Goal: Task Accomplishment & Management: Manage account settings

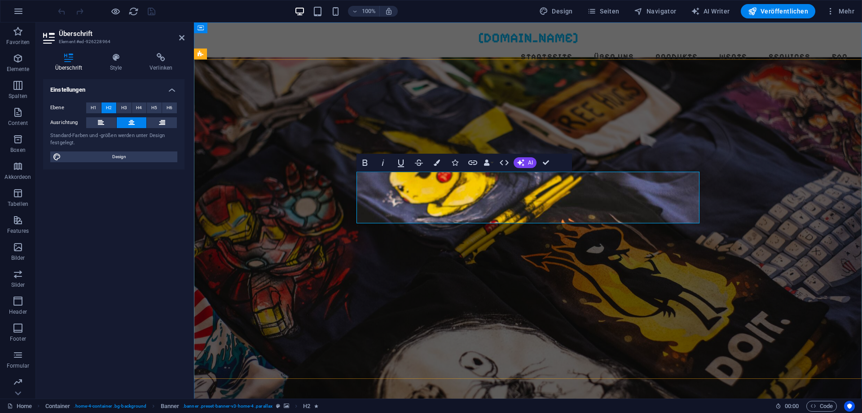
drag, startPoint x: 437, startPoint y: 214, endPoint x: 503, endPoint y: 215, distance: 65.1
drag, startPoint x: 546, startPoint y: 213, endPoint x: 693, endPoint y: 211, distance: 146.4
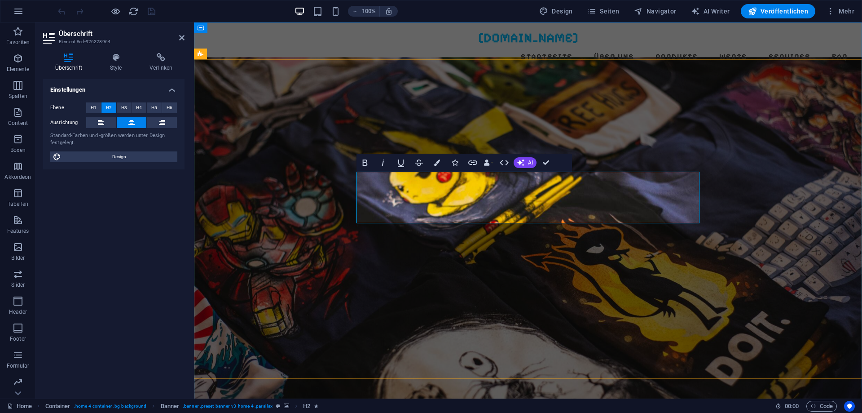
click at [259, 141] on figure at bounding box center [528, 231] width 668 height 348
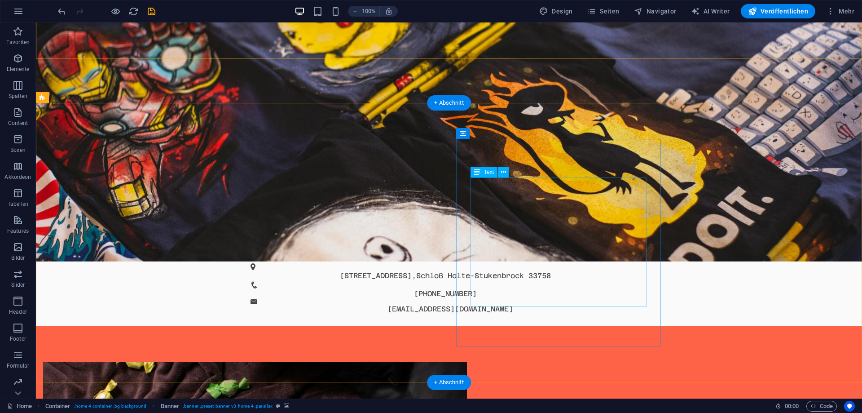
scroll to position [321, 0]
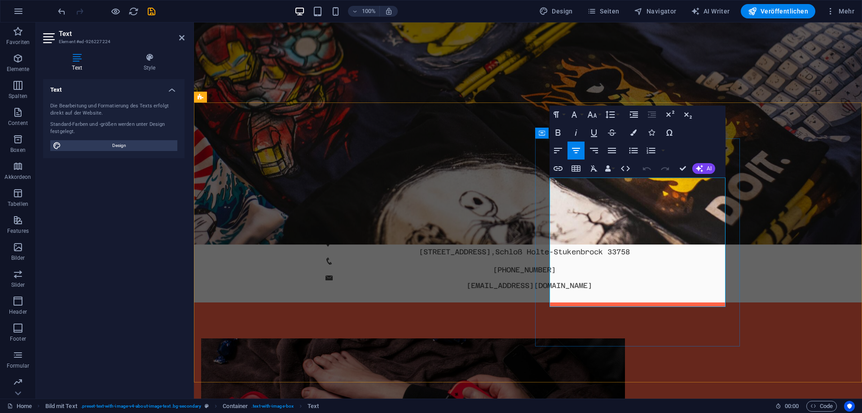
drag, startPoint x: 657, startPoint y: 211, endPoint x: 704, endPoint y: 212, distance: 47.6
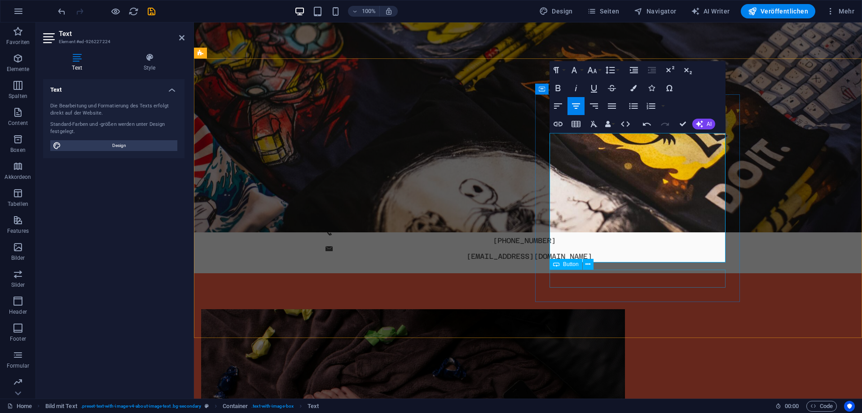
scroll to position [367, 0]
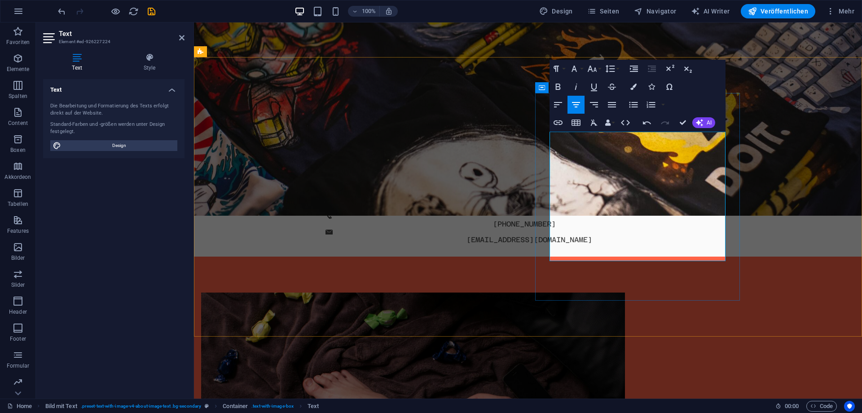
drag, startPoint x: 633, startPoint y: 234, endPoint x: 601, endPoint y: 234, distance: 31.9
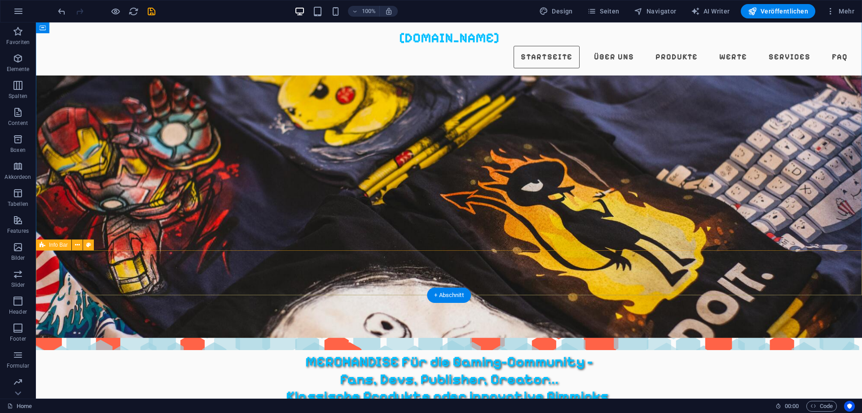
scroll to position [0, 0]
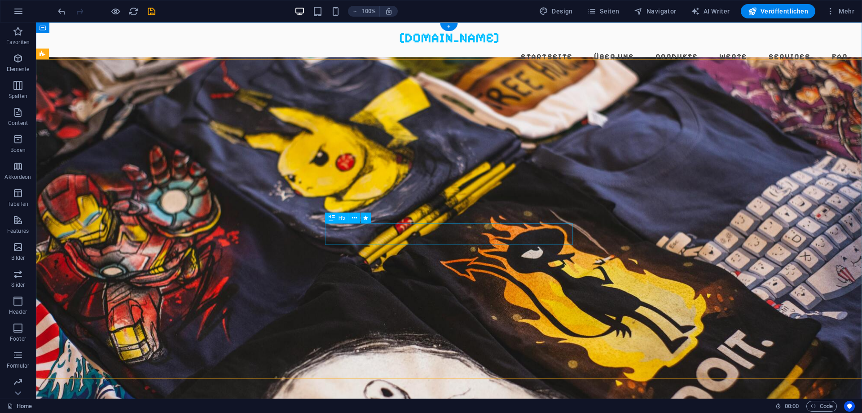
click at [354, 220] on icon at bounding box center [354, 217] width 5 height 9
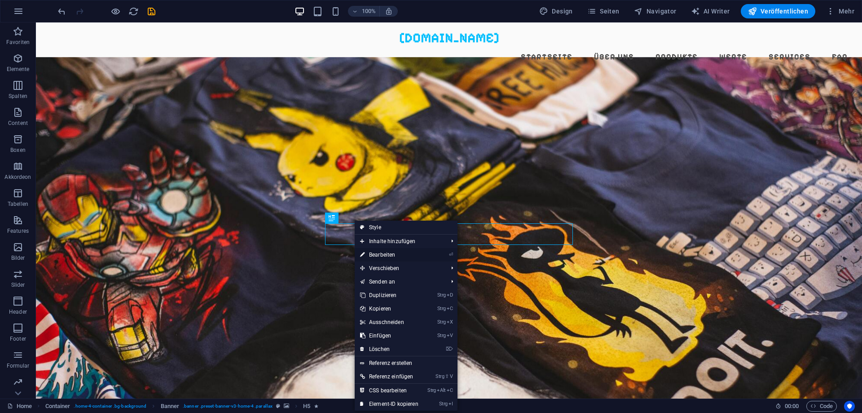
click at [393, 253] on link "⏎ Bearbeiten" at bounding box center [389, 254] width 69 height 13
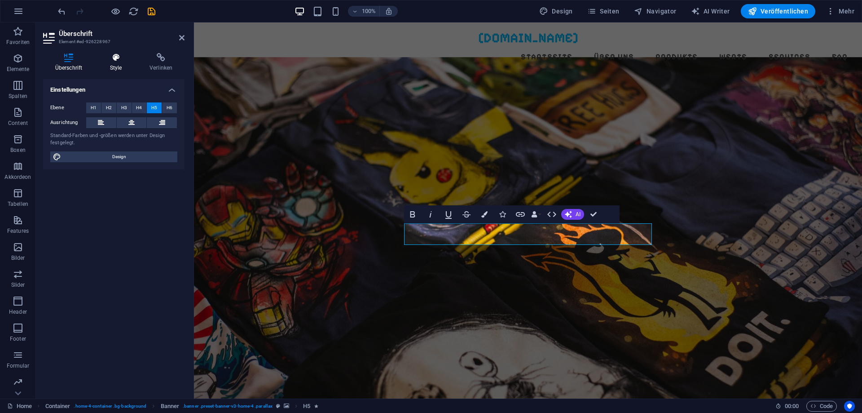
click at [122, 57] on icon at bounding box center [116, 57] width 36 height 9
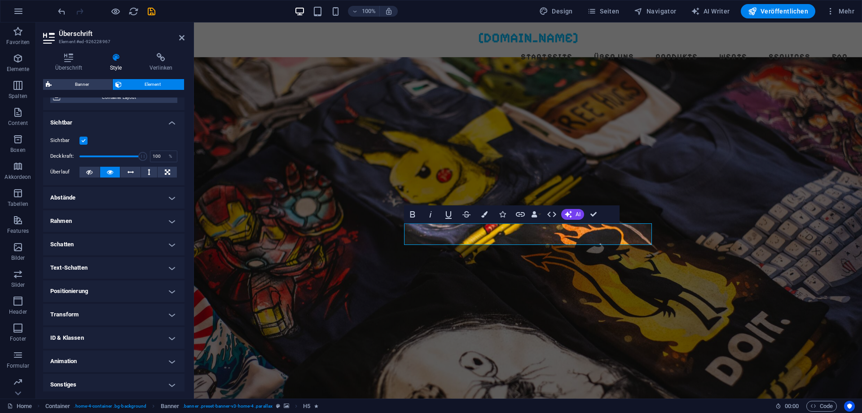
scroll to position [93, 0]
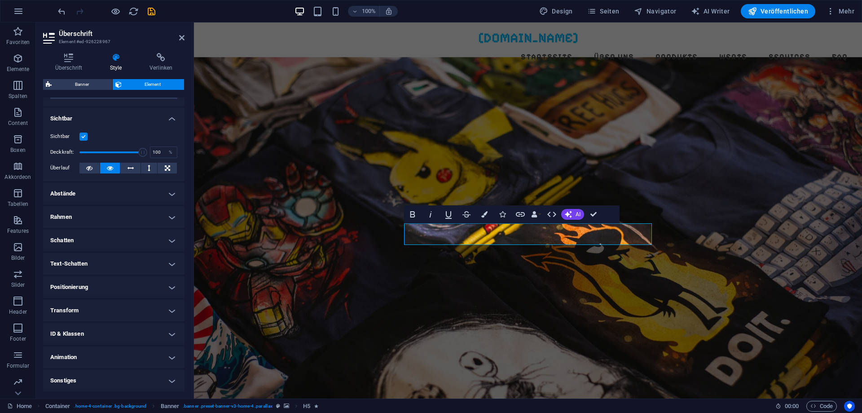
click at [175, 378] on h4 "Sonstiges" at bounding box center [113, 381] width 141 height 22
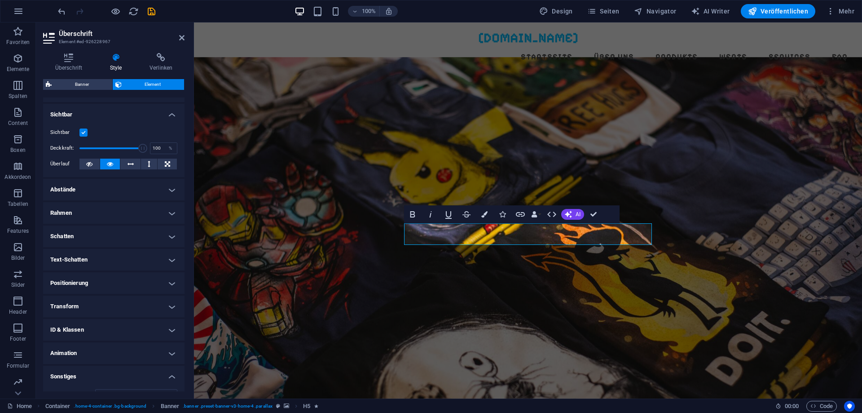
scroll to position [68, 0]
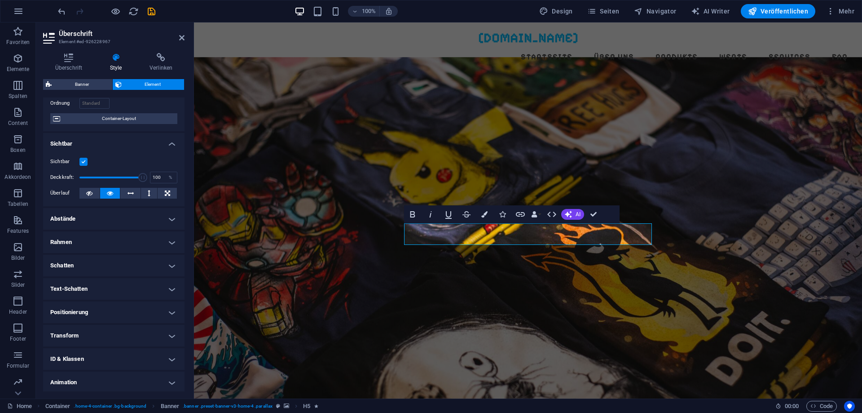
click at [107, 243] on h4 "Rahmen" at bounding box center [113, 242] width 141 height 22
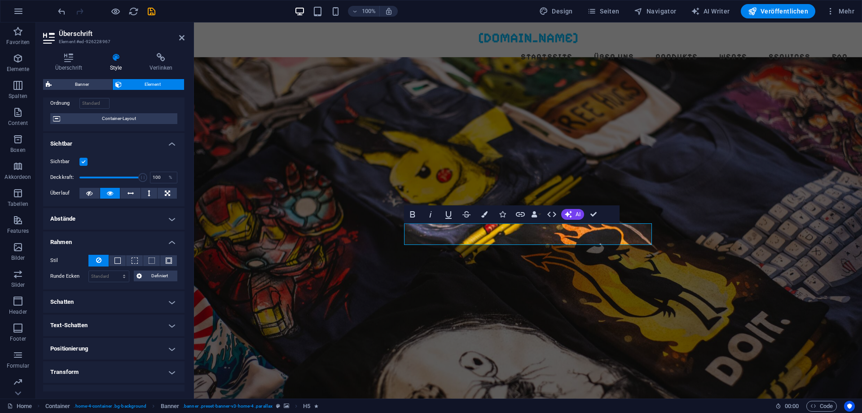
click at [162, 348] on h4 "Positionierung" at bounding box center [113, 349] width 141 height 22
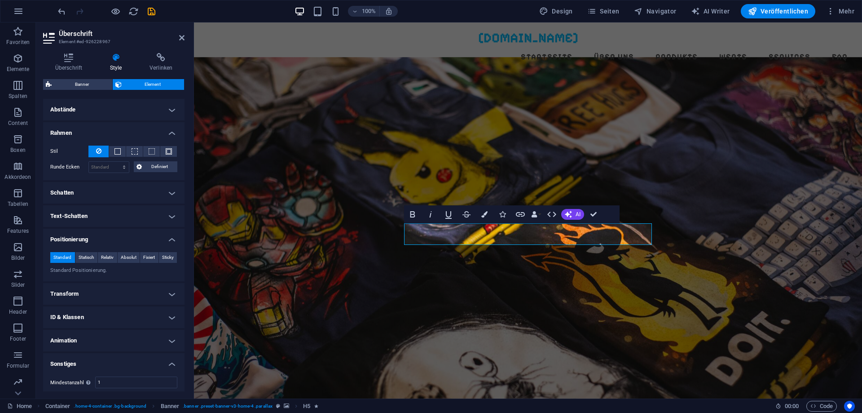
scroll to position [217, 0]
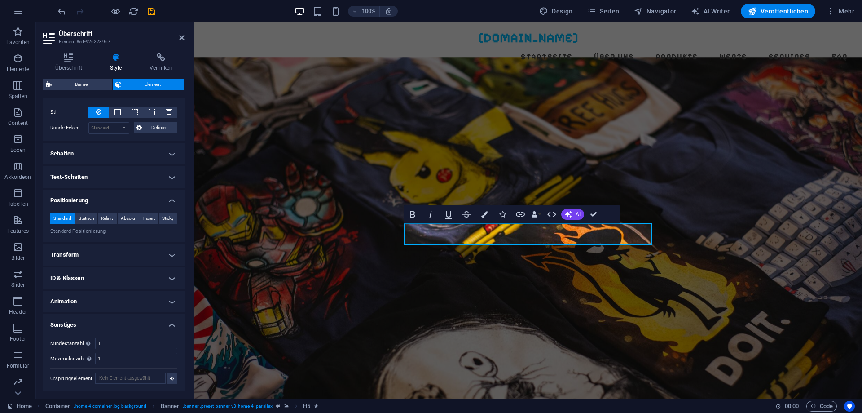
click at [158, 252] on h4 "Transform" at bounding box center [113, 255] width 141 height 22
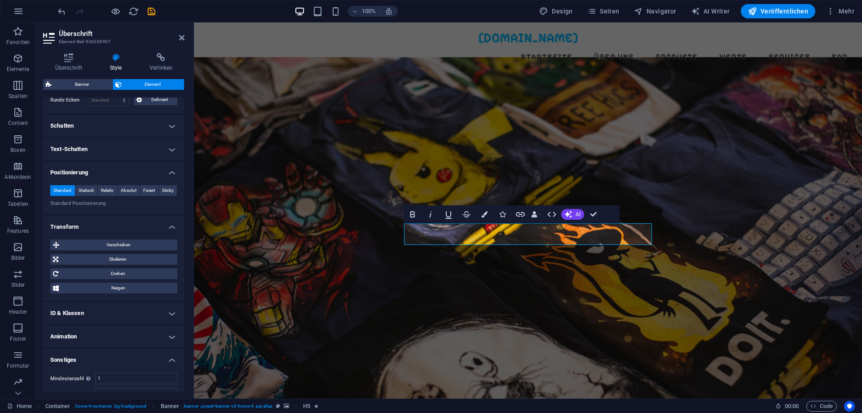
scroll to position [279, 0]
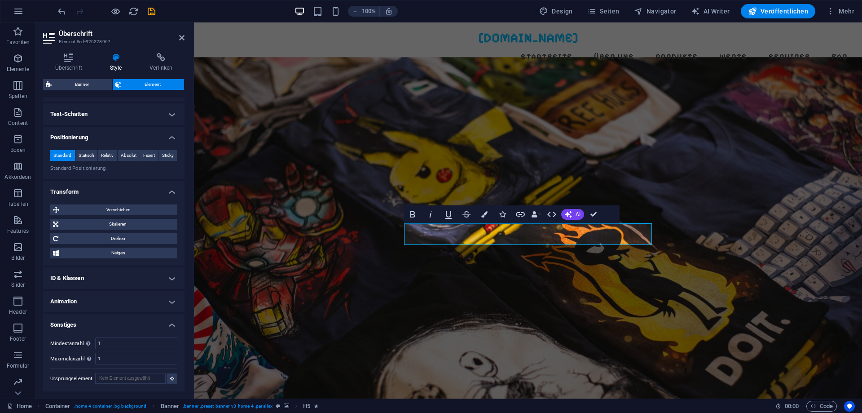
click at [157, 300] on h4 "Animation" at bounding box center [113, 302] width 141 height 22
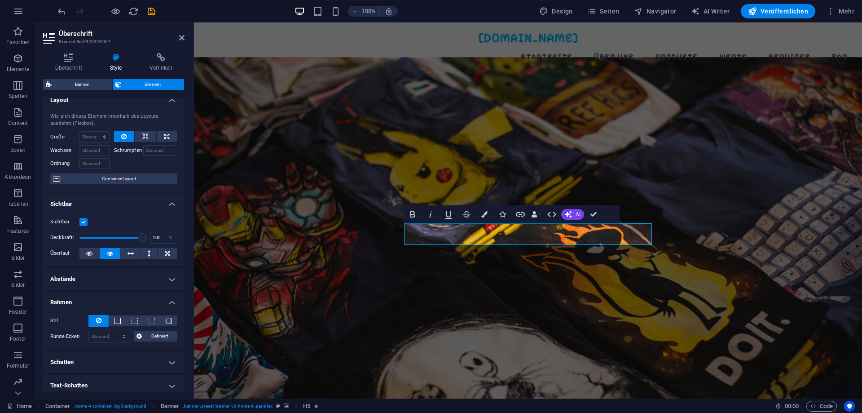
scroll to position [0, 0]
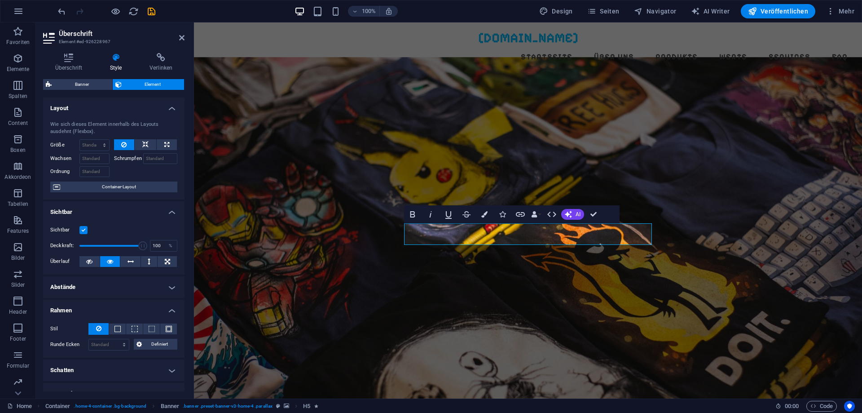
click at [634, 286] on figure at bounding box center [528, 231] width 668 height 348
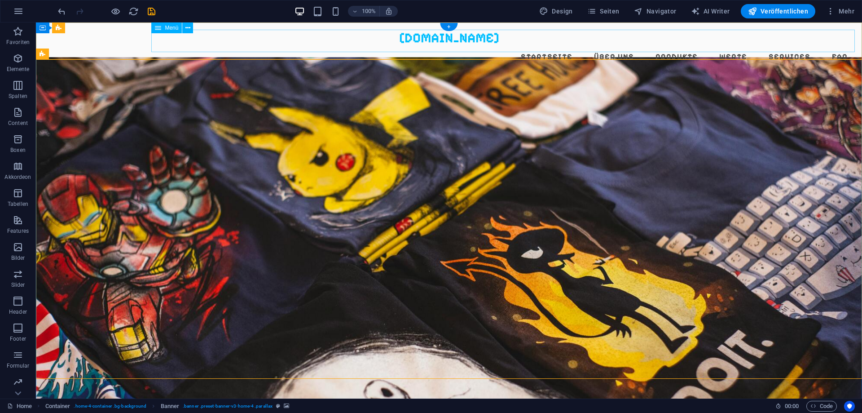
click at [680, 46] on nav "Startseite Über Uns Produkte Werte Services FAQ" at bounding box center [449, 57] width 812 height 22
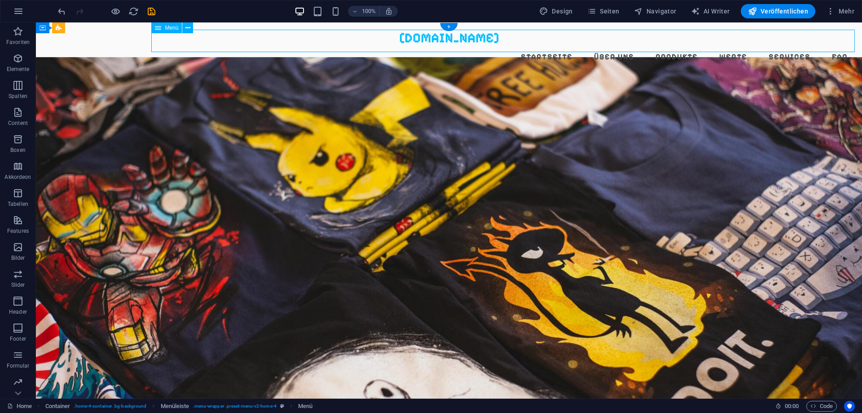
click at [562, 46] on nav "Startseite Über Uns Produkte Werte Services FAQ" at bounding box center [449, 57] width 812 height 22
select select
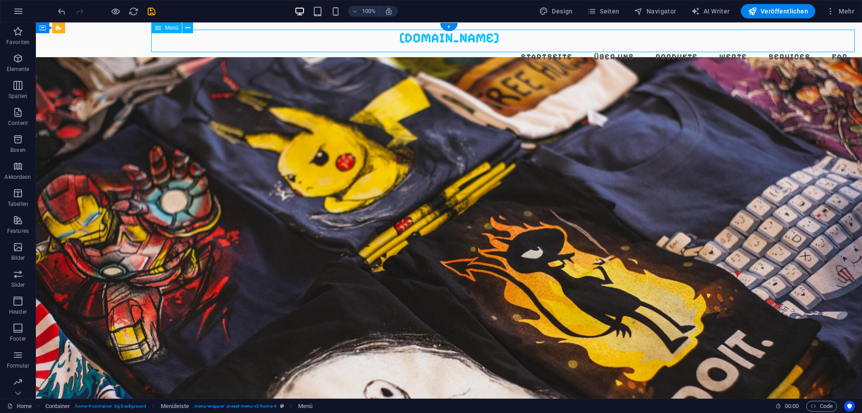
select select
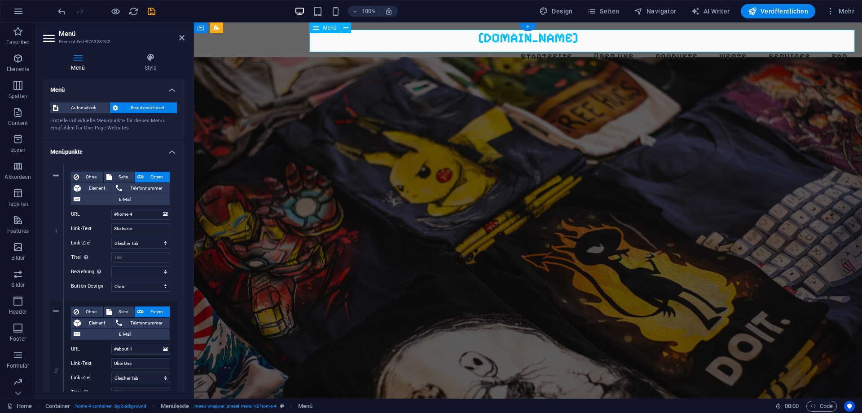
click at [562, 46] on nav "Startseite Über Uns Produkte Werte Services FAQ" at bounding box center [528, 57] width 654 height 22
click at [148, 73] on div "Menü Style Menü Automatisch Benutzerdefiniert Erstelle individuelle Menüpunkte …" at bounding box center [113, 222] width 141 height 338
click at [150, 67] on h4 "Style" at bounding box center [150, 62] width 68 height 19
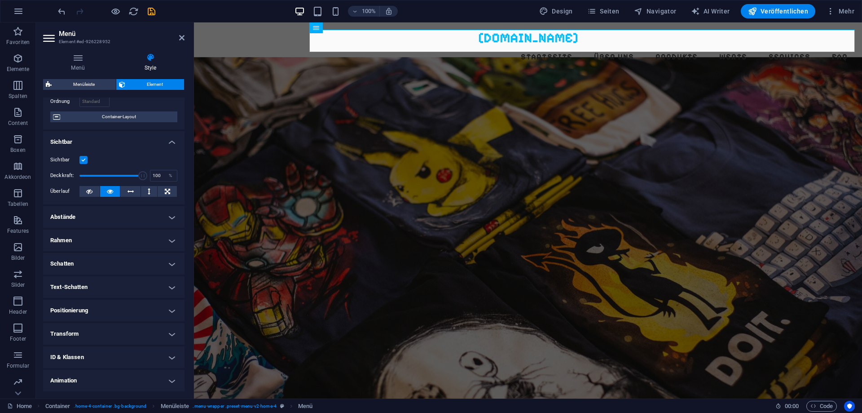
scroll to position [81, 0]
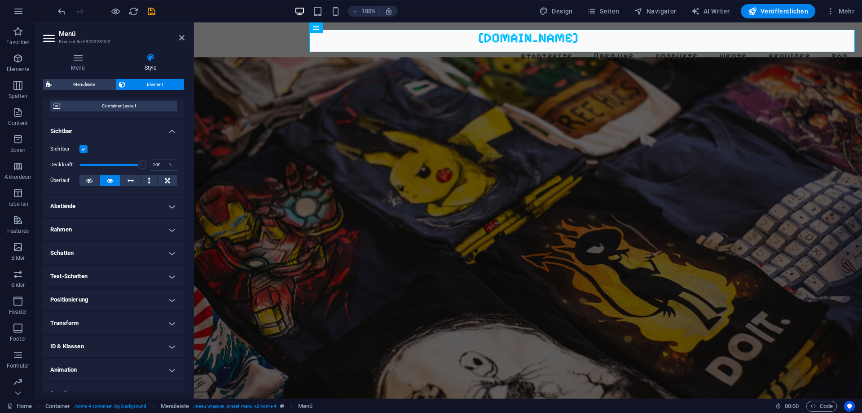
click at [178, 325] on h4 "Transform" at bounding box center [113, 323] width 141 height 22
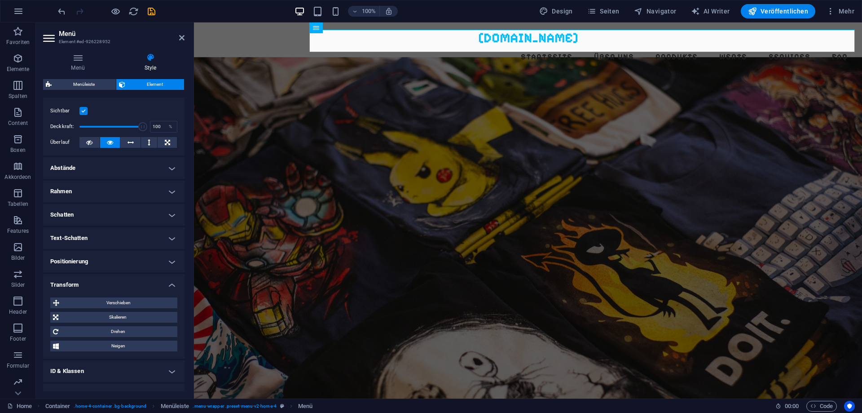
scroll to position [156, 0]
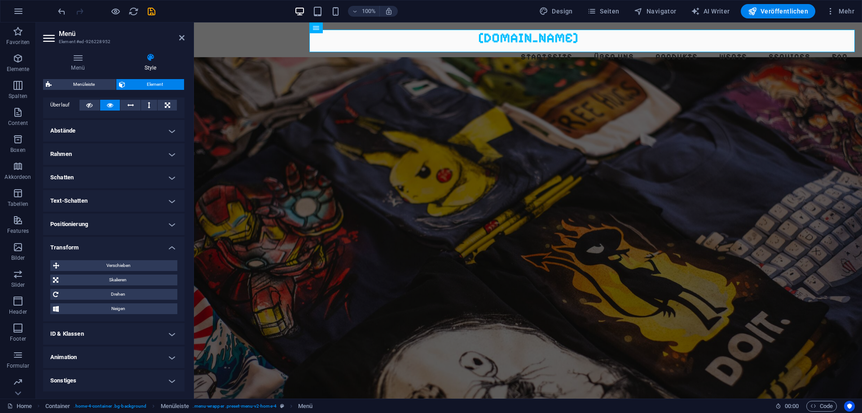
click at [151, 356] on h4 "Animation" at bounding box center [113, 357] width 141 height 22
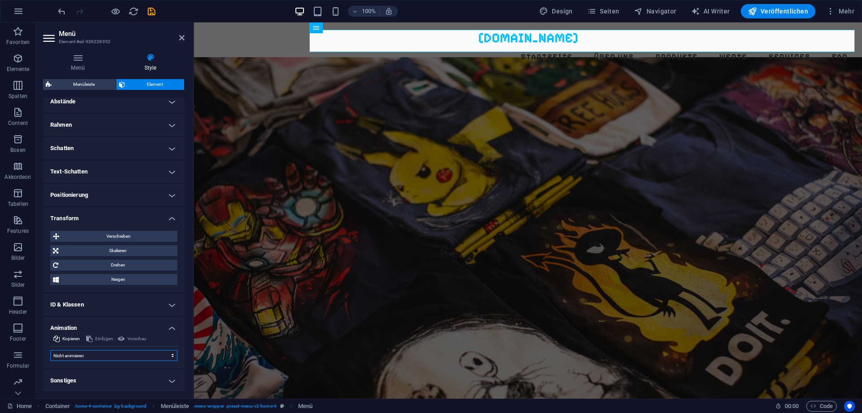
click at [50, 350] on select "Nicht animieren Ein- & Ausblenden Auf- & Zuklappen Rein- & Rauszoomen Von links…" at bounding box center [113, 355] width 127 height 11
click at [186, 232] on div "Menü Style Menü Automatisch Benutzerdefiniert Erstelle individuelle Menüpunkte …" at bounding box center [114, 222] width 156 height 353
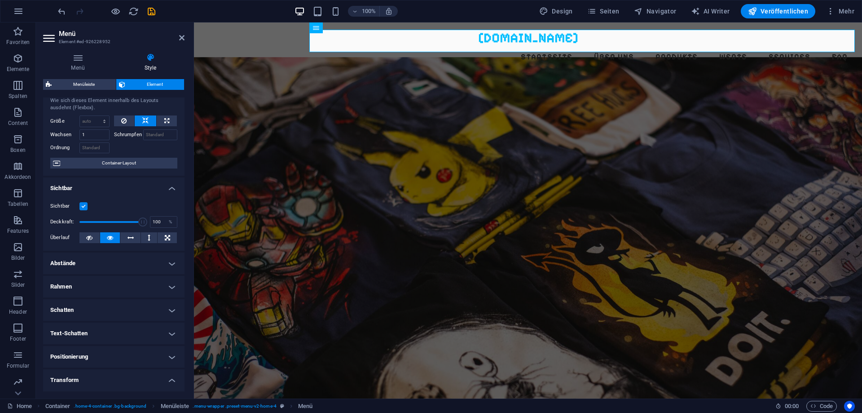
scroll to position [0, 0]
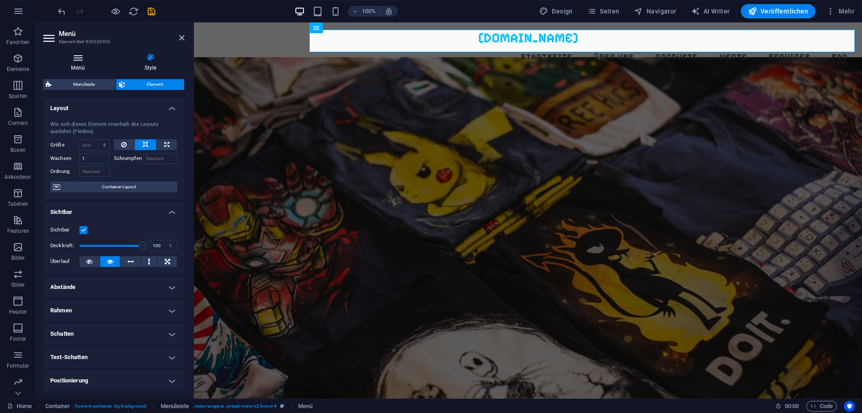
click at [76, 55] on icon at bounding box center [78, 57] width 70 height 9
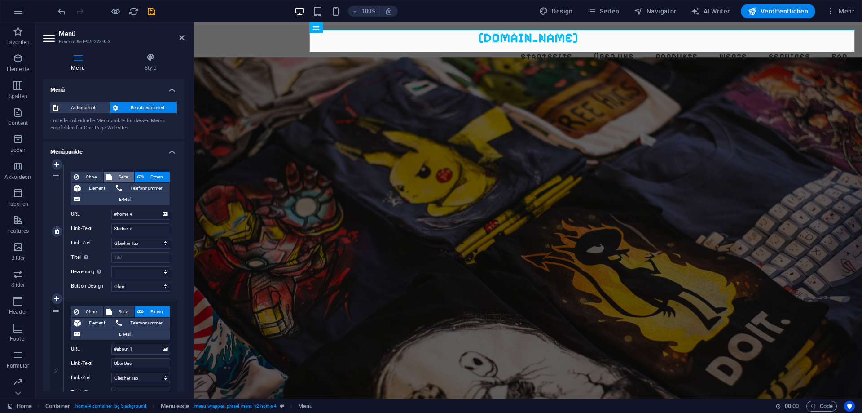
click at [121, 180] on span "Seite" at bounding box center [124, 177] width 18 height 11
select select
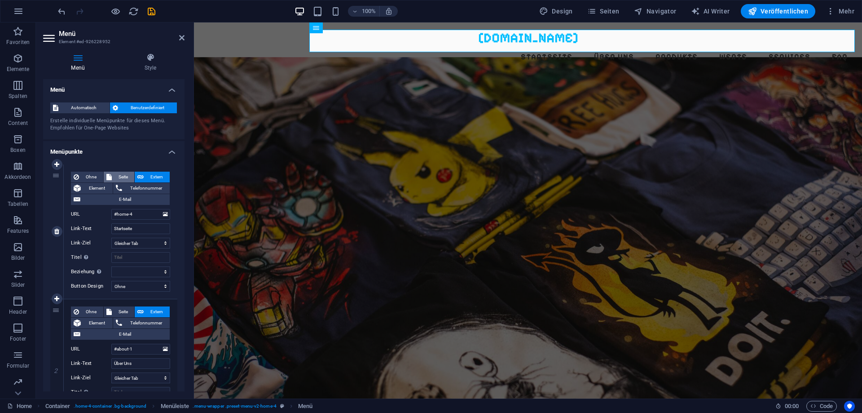
select select
click at [158, 172] on span "Extern" at bounding box center [156, 177] width 21 height 11
select select "blank"
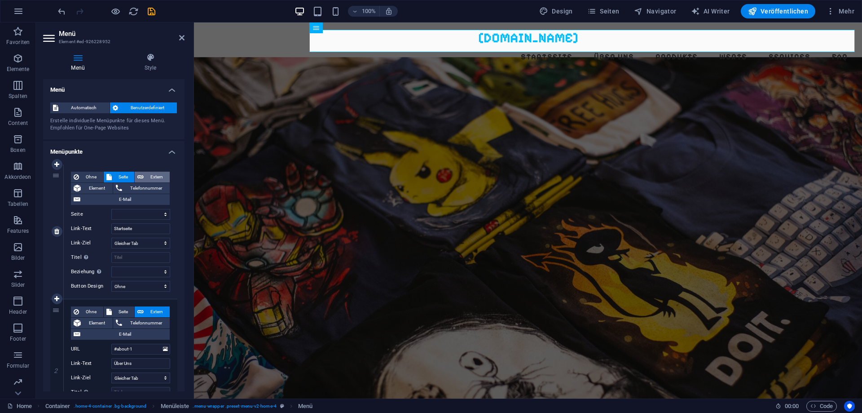
select select
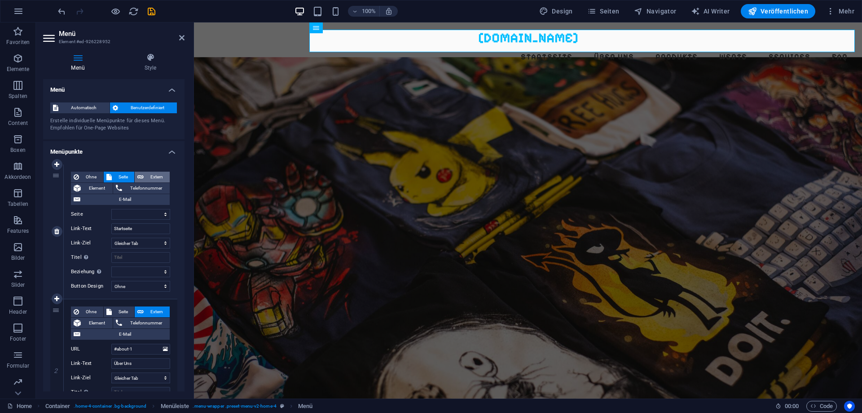
select select
click at [55, 176] on div "1" at bounding box center [56, 231] width 13 height 134
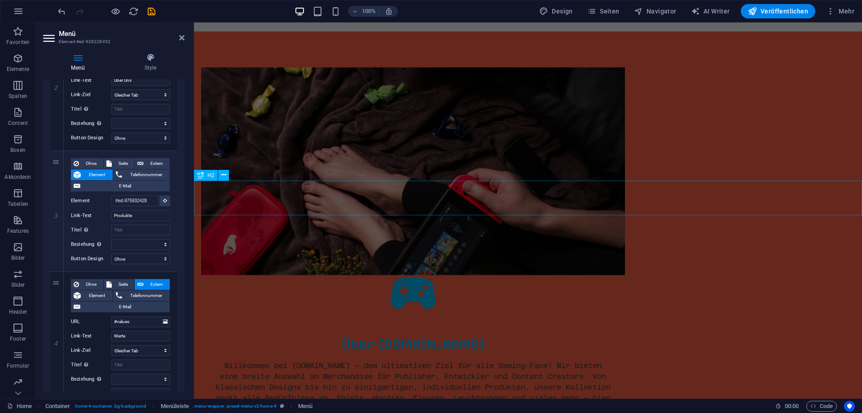
scroll to position [596, 0]
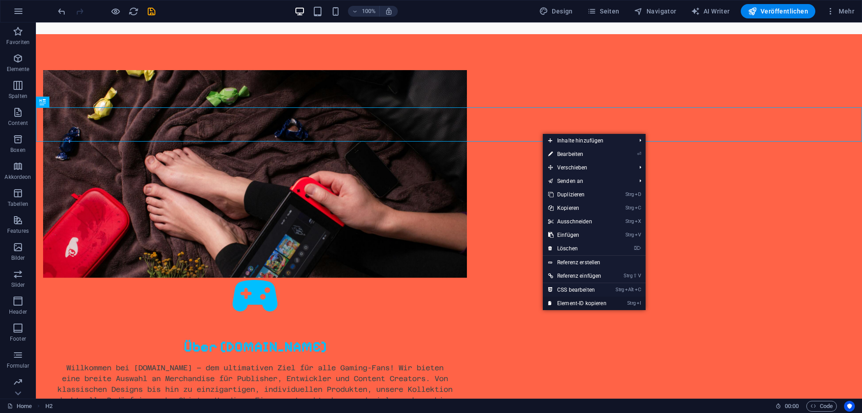
click at [600, 302] on link "Strg I Element-ID kopieren" at bounding box center [577, 302] width 69 height 13
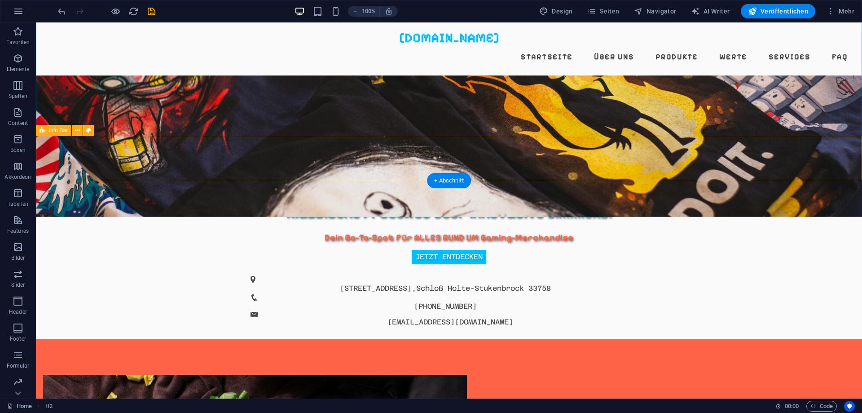
scroll to position [183, 0]
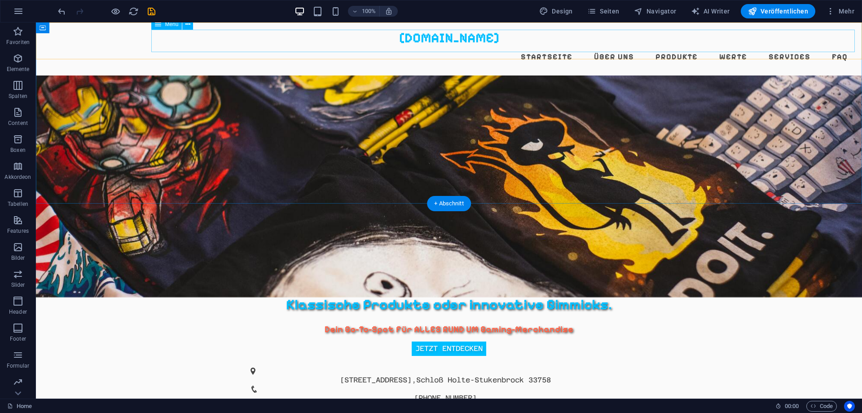
click at [680, 47] on nav "Startseite Über Uns Produkte Werte Services FAQ" at bounding box center [449, 57] width 812 height 22
click at [683, 46] on nav "Startseite Über Uns Produkte Werte Services FAQ" at bounding box center [449, 57] width 812 height 22
click at [675, 46] on nav "Startseite Über Uns Produkte Werte Services FAQ" at bounding box center [449, 57] width 812 height 22
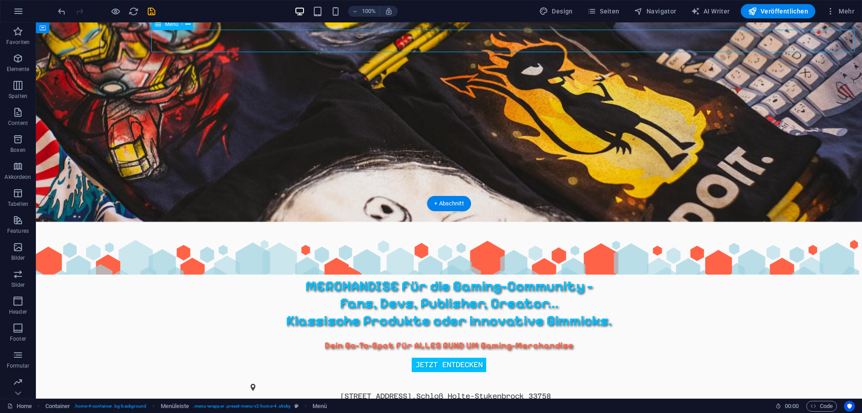
select select
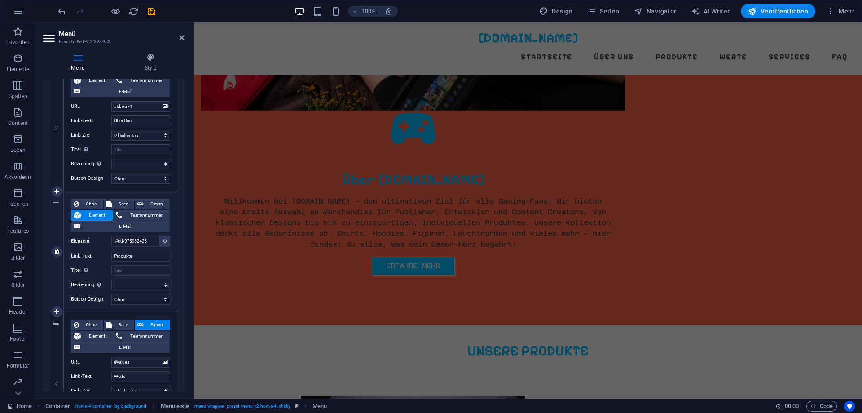
scroll to position [0, 0]
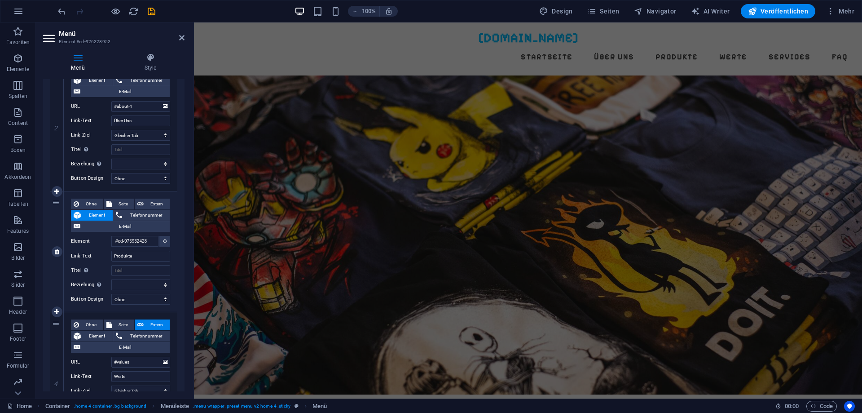
drag, startPoint x: 151, startPoint y: 240, endPoint x: 99, endPoint y: 240, distance: 51.7
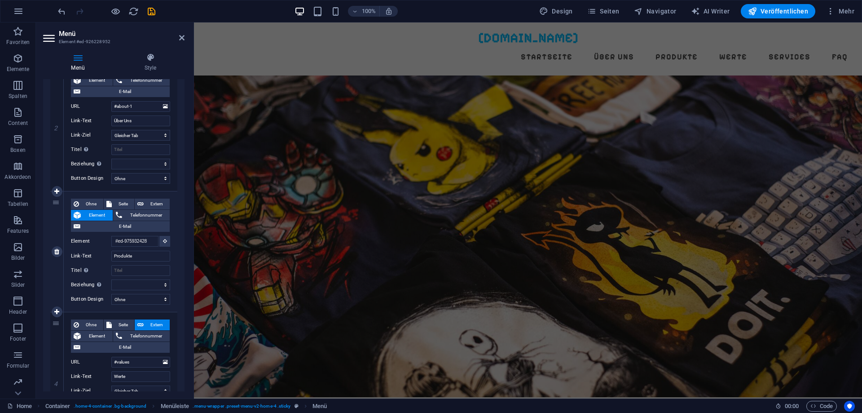
click at [99, 240] on div "Element #ed-975932428" at bounding box center [120, 241] width 99 height 11
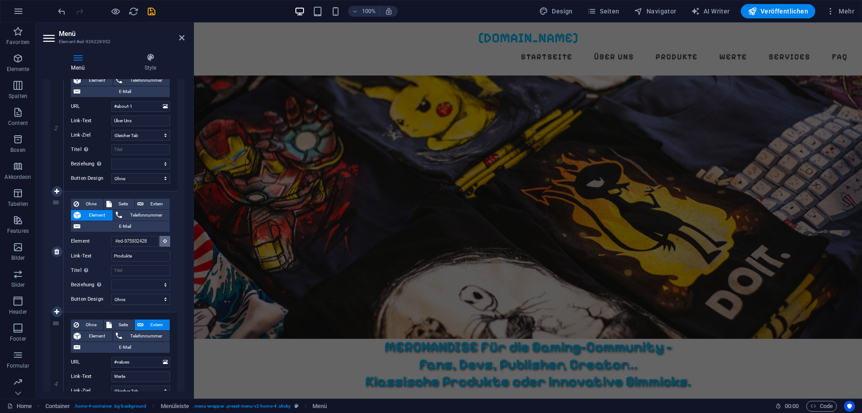
scroll to position [28, 0]
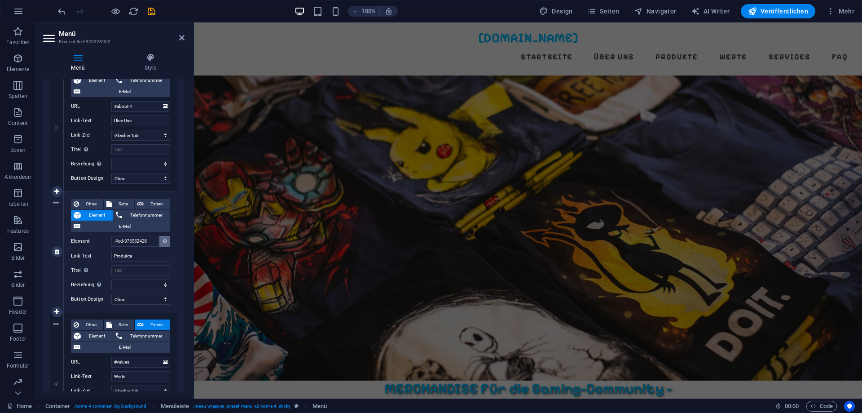
type input "#ed-975932428#ed-994305910"
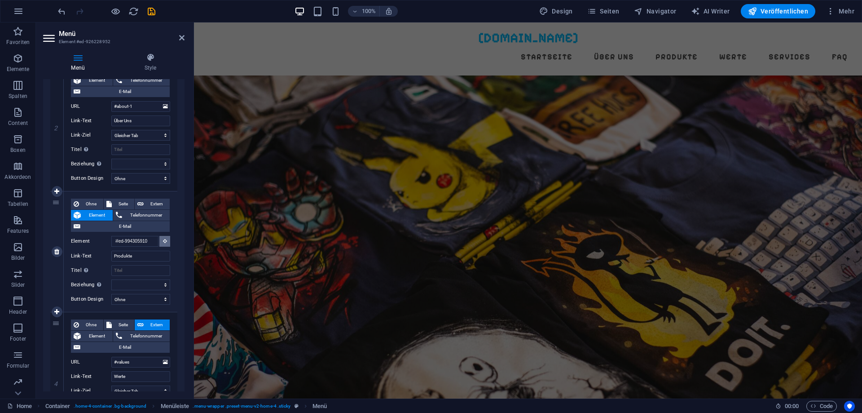
scroll to position [0, 0]
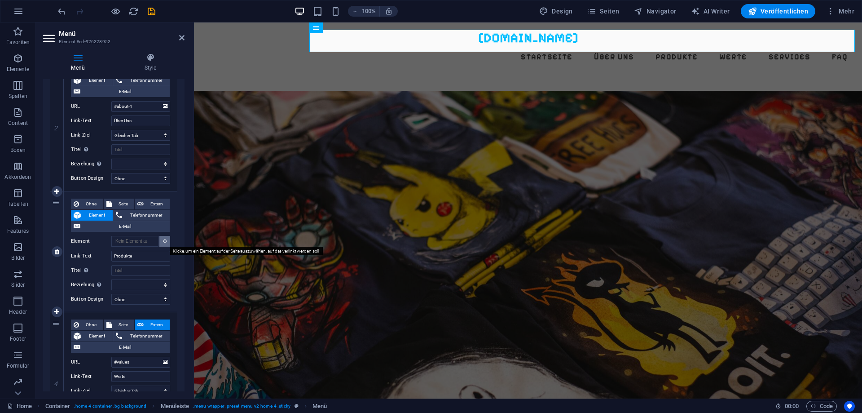
select select
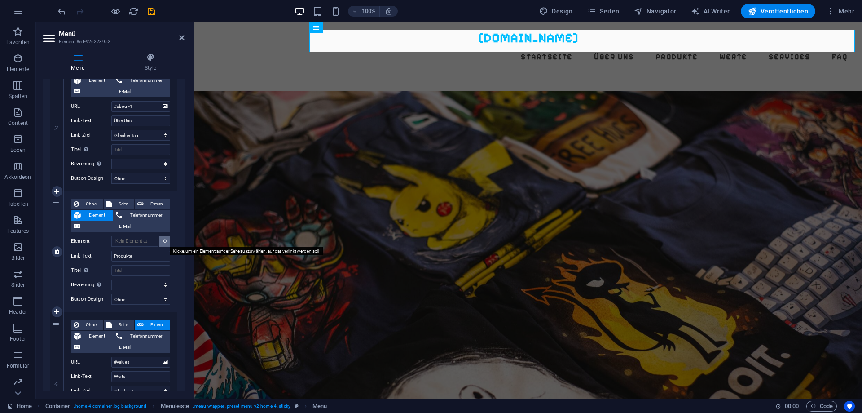
select select
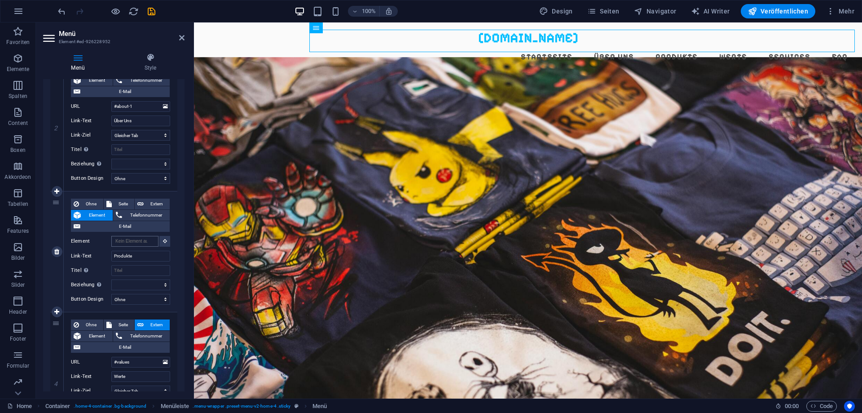
click at [152, 243] on input "Element" at bounding box center [134, 241] width 47 height 11
type input "#ed-994305910"
select select
type input "#ed-994305910"
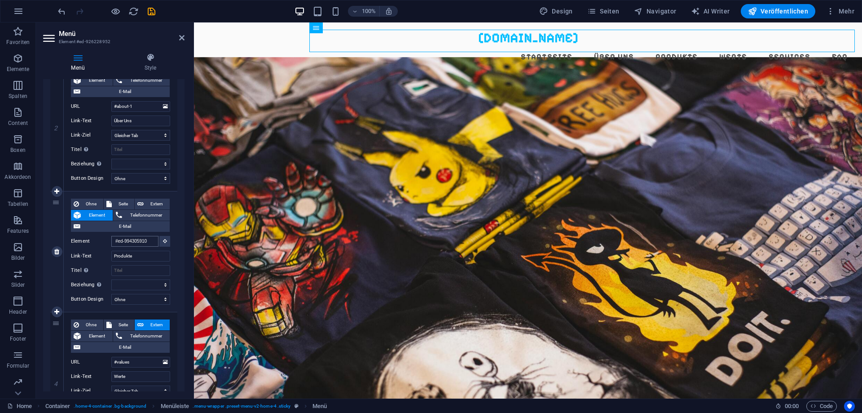
select select
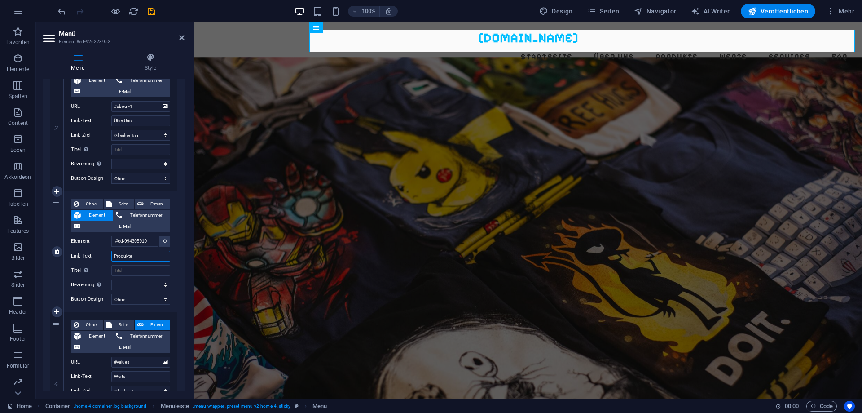
click at [152, 252] on input "Produkte" at bounding box center [140, 256] width 59 height 11
click at [111, 294] on select "Ohne Standard Primär Sekundär" at bounding box center [140, 299] width 59 height 11
click at [154, 300] on select "Ohne Standard Primär Sekundär" at bounding box center [140, 299] width 59 height 11
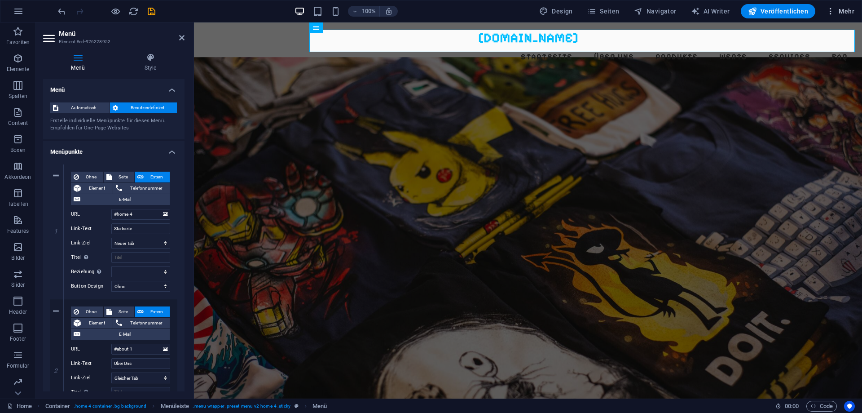
click at [845, 11] on span "Mehr" at bounding box center [840, 11] width 28 height 9
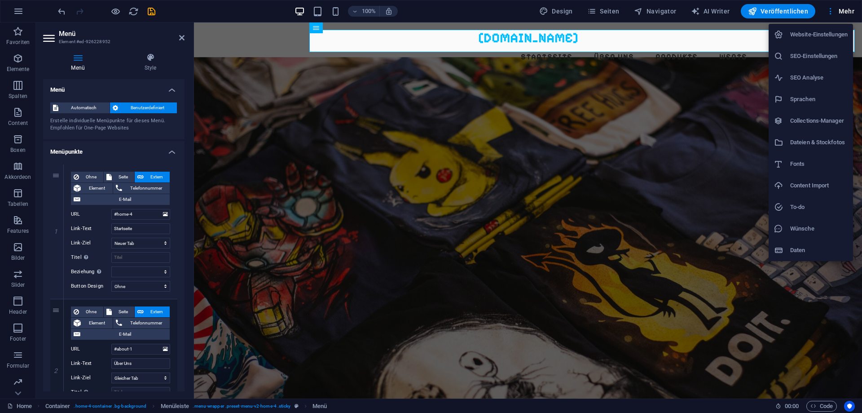
click at [816, 29] on h6 "Website-Einstellungen" at bounding box center [819, 34] width 57 height 11
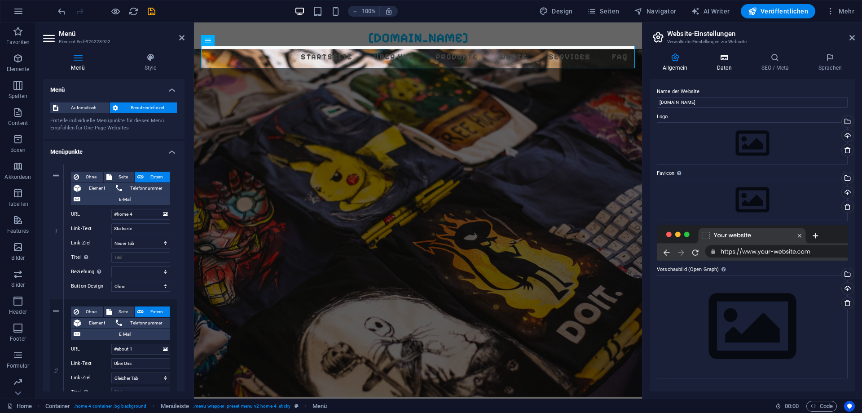
click at [726, 60] on icon at bounding box center [724, 57] width 41 height 9
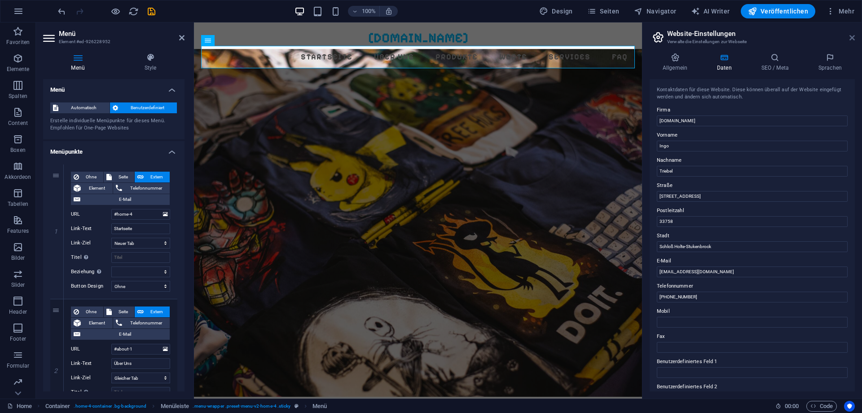
click at [851, 40] on icon at bounding box center [852, 37] width 5 height 7
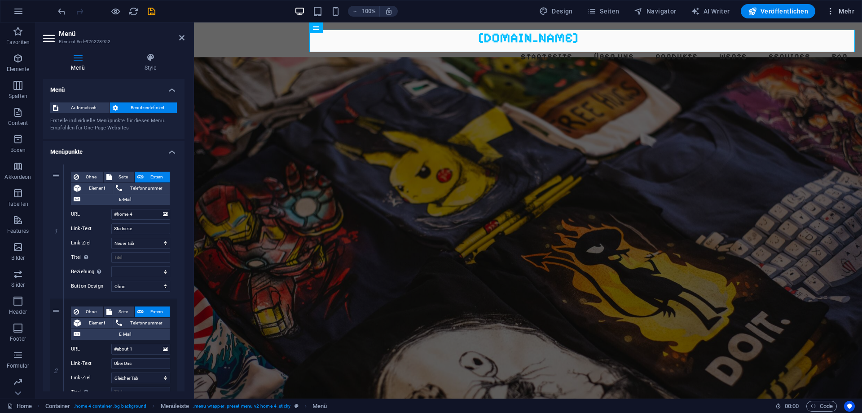
click at [831, 12] on icon "button" at bounding box center [830, 11] width 9 height 9
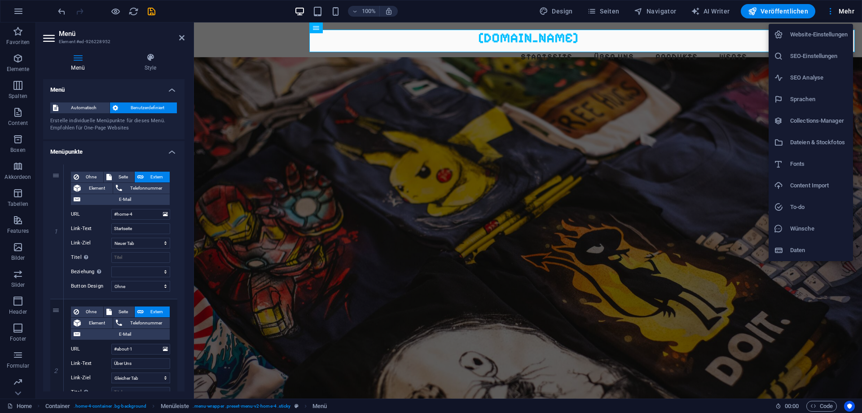
click at [793, 163] on h6 "Fonts" at bounding box center [819, 164] width 57 height 11
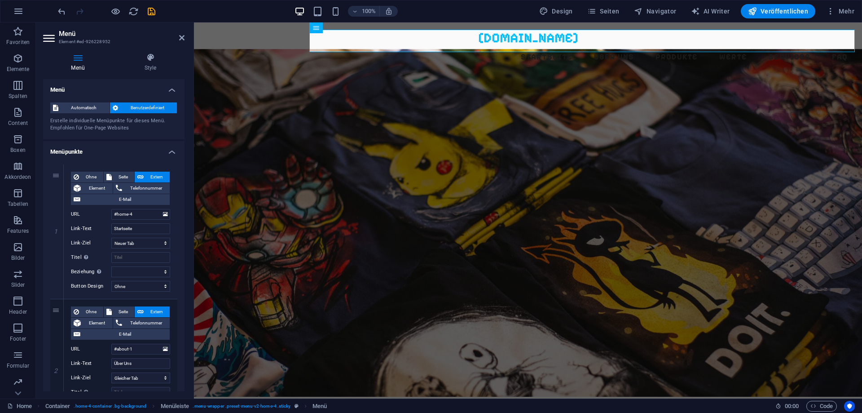
select select "popularity"
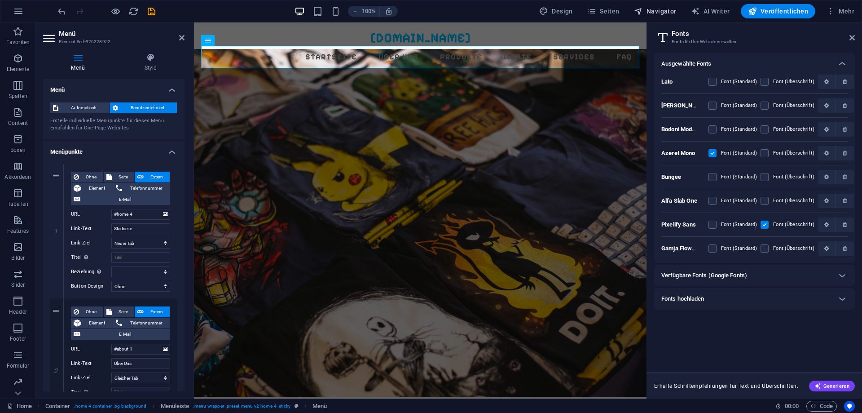
click at [667, 14] on span "Navigator" at bounding box center [655, 11] width 43 height 9
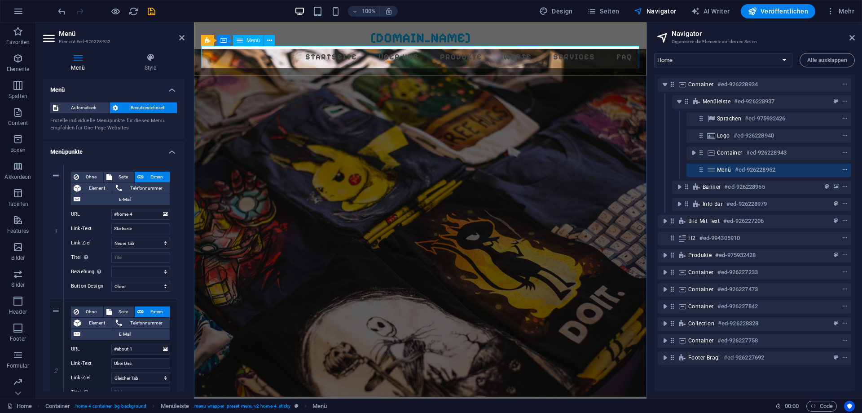
click at [845, 169] on icon "context-menu" at bounding box center [845, 170] width 6 height 6
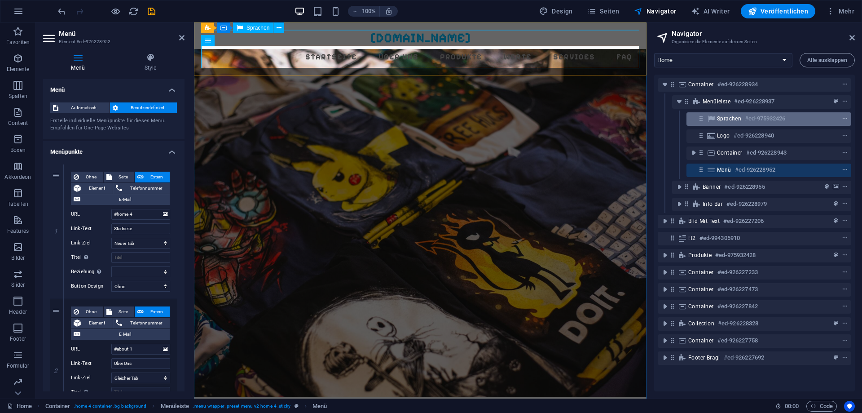
click at [847, 117] on icon "context-menu" at bounding box center [845, 118] width 6 height 6
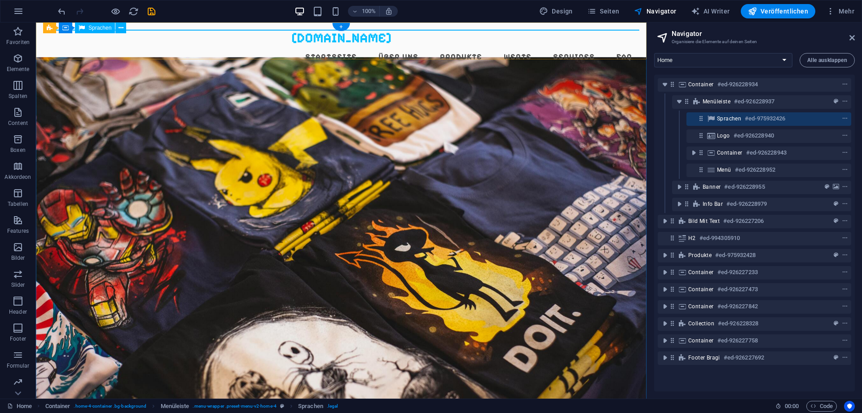
click at [700, 119] on icon at bounding box center [702, 119] width 8 height 8
click at [841, 12] on span "Mehr" at bounding box center [840, 11] width 28 height 9
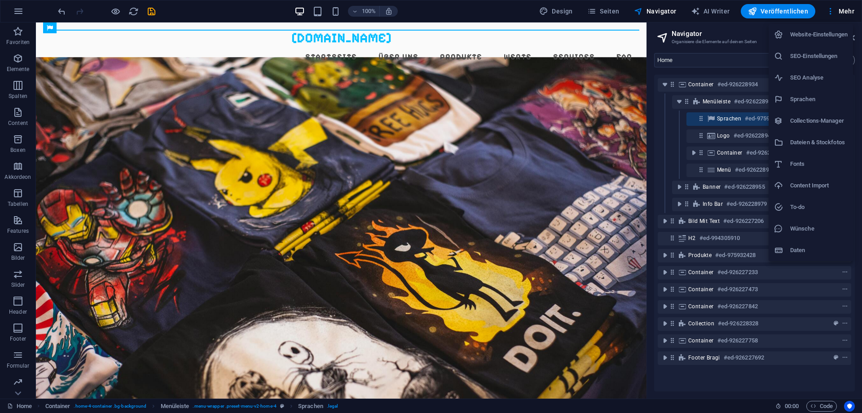
click at [822, 254] on h6 "Daten" at bounding box center [819, 250] width 57 height 11
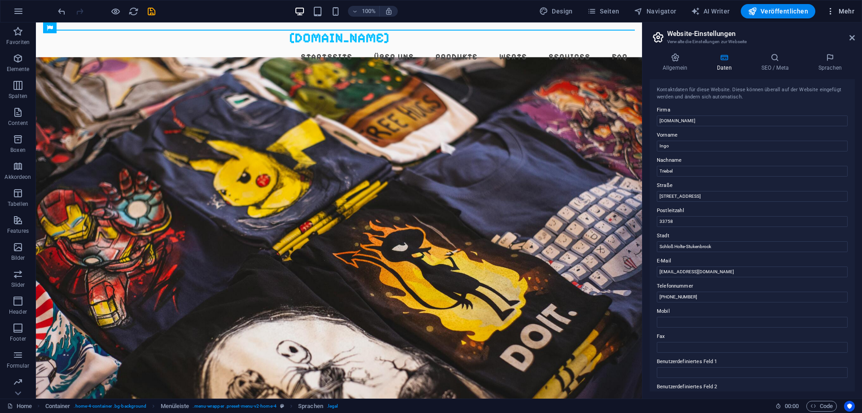
click at [849, 15] on span "Mehr" at bounding box center [840, 11] width 28 height 9
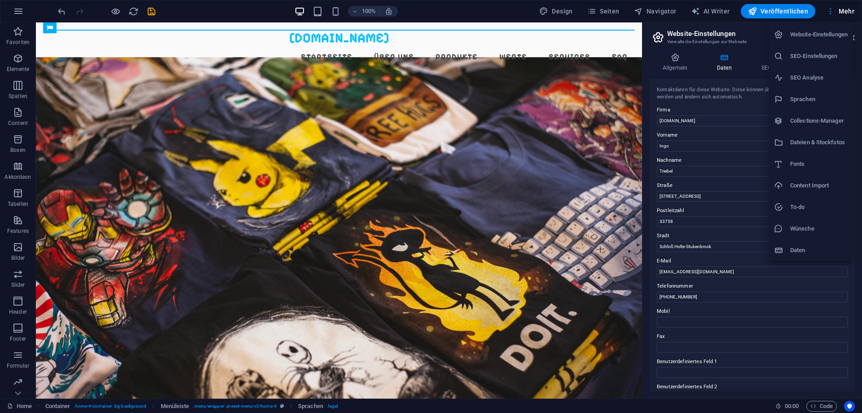
click at [564, 8] on div at bounding box center [431, 206] width 862 height 413
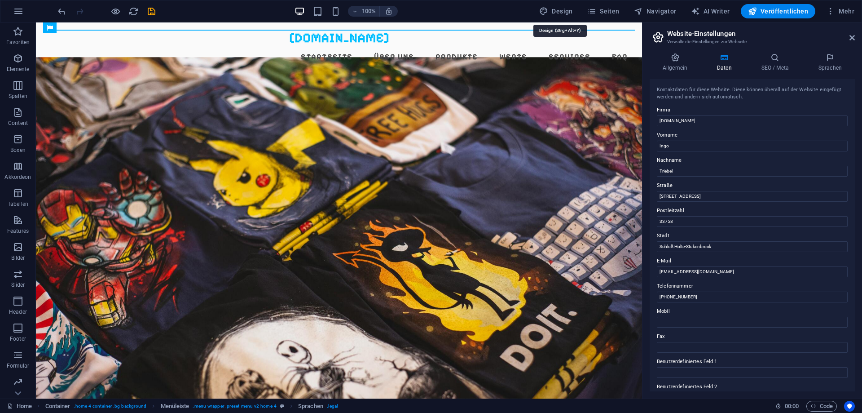
click at [568, 13] on span "Design" at bounding box center [556, 11] width 34 height 9
select select "px"
select select "500"
select select "px"
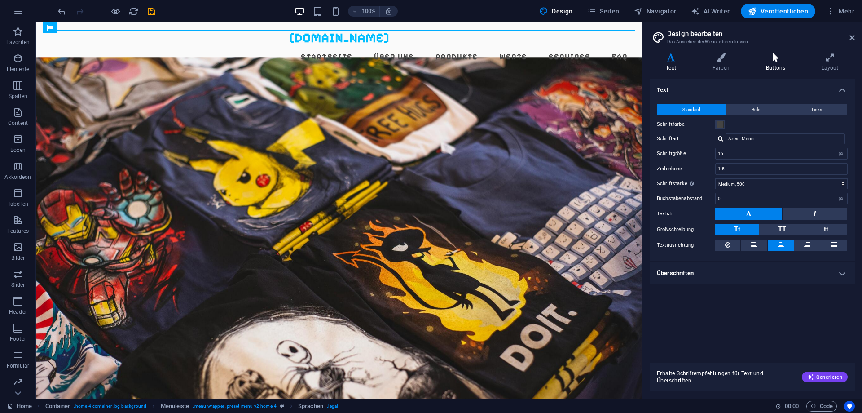
click at [779, 66] on h4 "Buttons" at bounding box center [778, 62] width 56 height 19
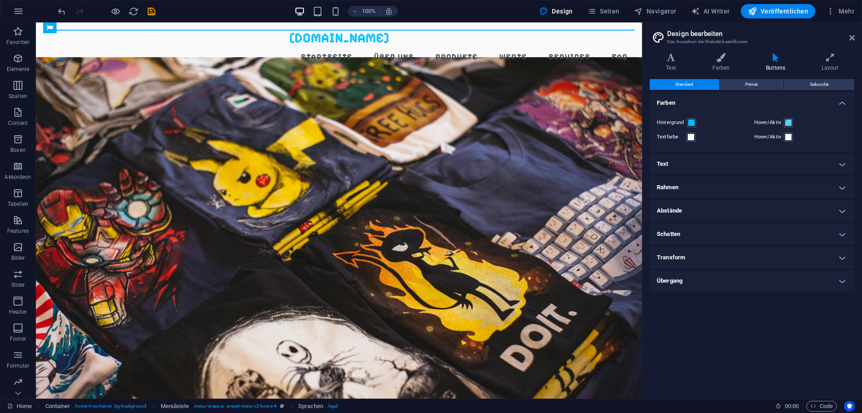
click at [833, 162] on h4 "Text" at bounding box center [752, 164] width 205 height 22
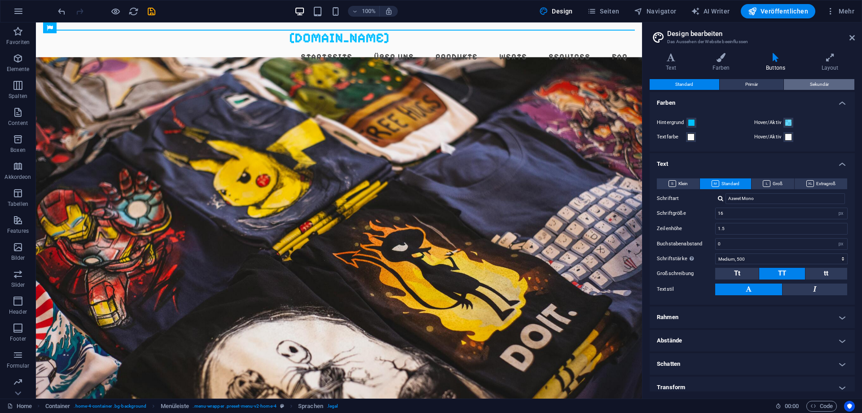
click at [830, 85] on button "Sekundär" at bounding box center [819, 84] width 71 height 11
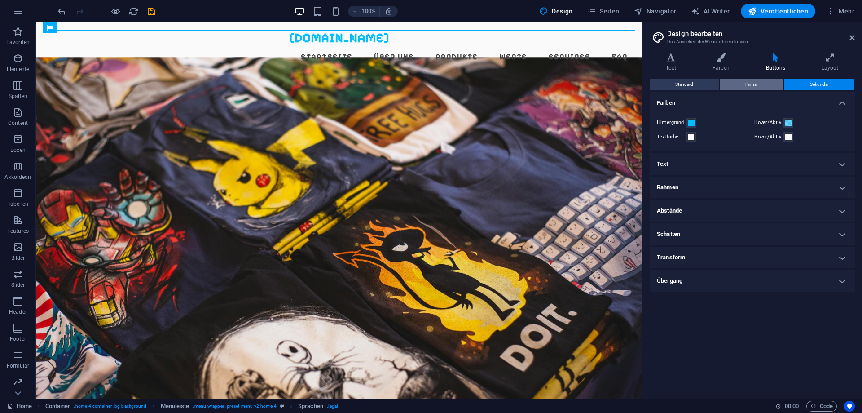
click at [770, 88] on button "Primär" at bounding box center [752, 84] width 64 height 11
click at [696, 88] on button "Standard" at bounding box center [685, 84] width 70 height 11
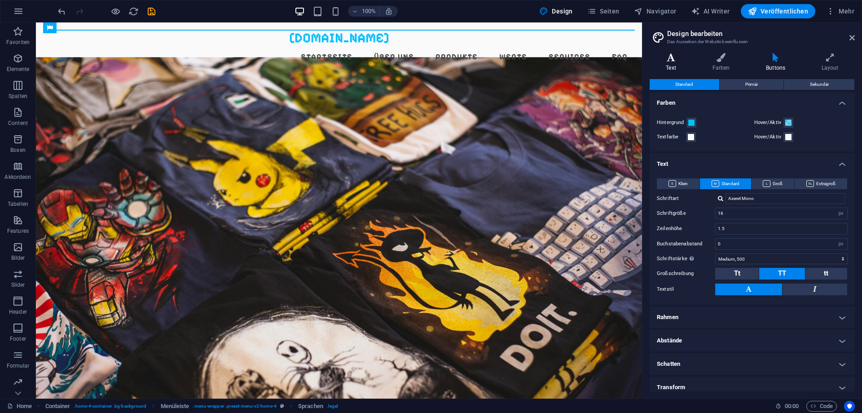
click at [662, 59] on icon at bounding box center [671, 57] width 43 height 9
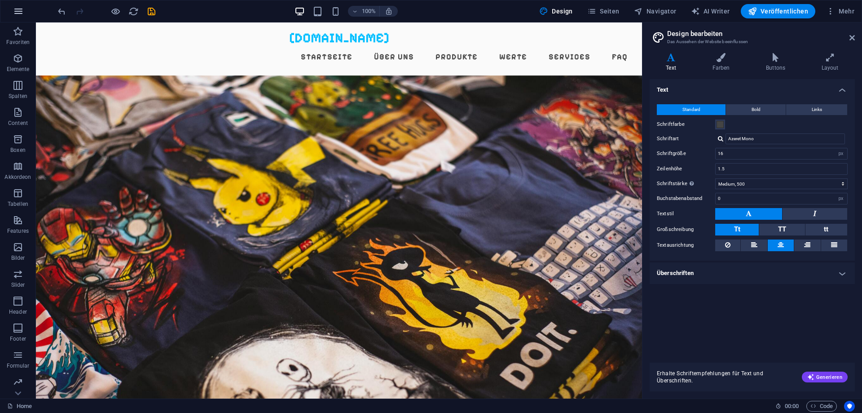
click at [19, 11] on icon "button" at bounding box center [18, 11] width 11 height 11
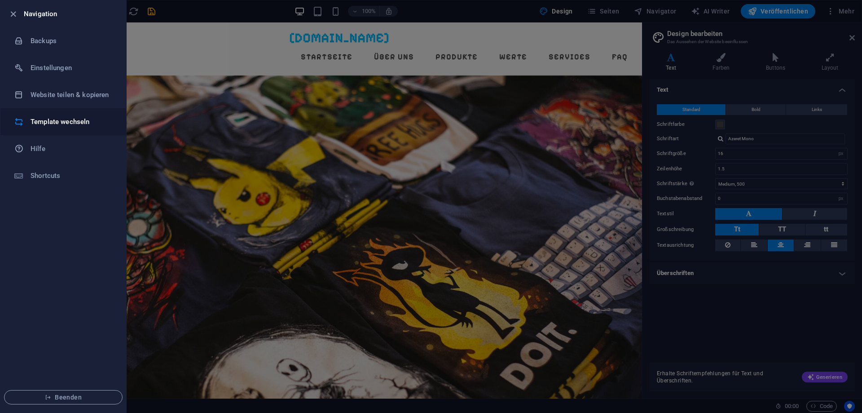
click at [68, 124] on h6 "Template wechseln" at bounding box center [72, 121] width 83 height 11
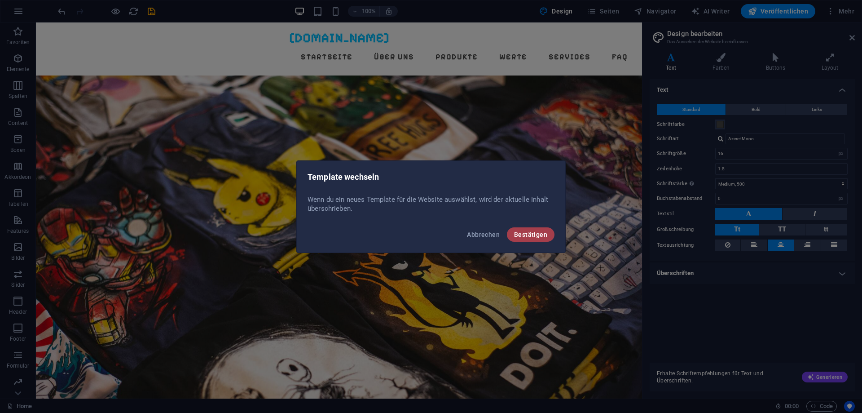
click at [524, 235] on span "Bestätigen" at bounding box center [530, 234] width 33 height 7
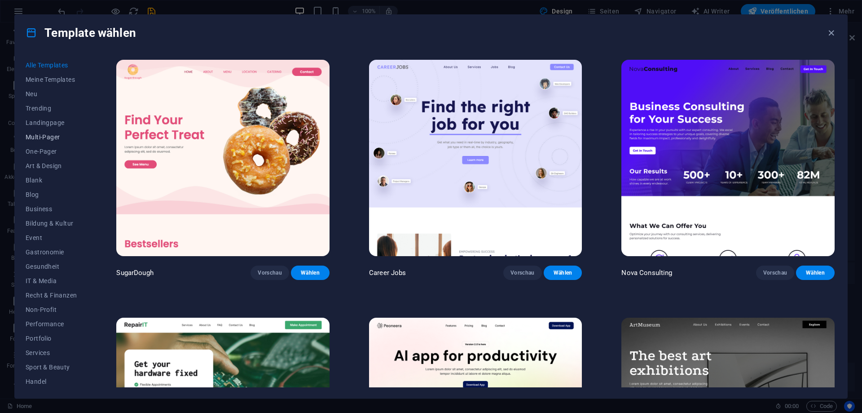
click at [53, 133] on span "Multi-Pager" at bounding box center [51, 136] width 51 height 7
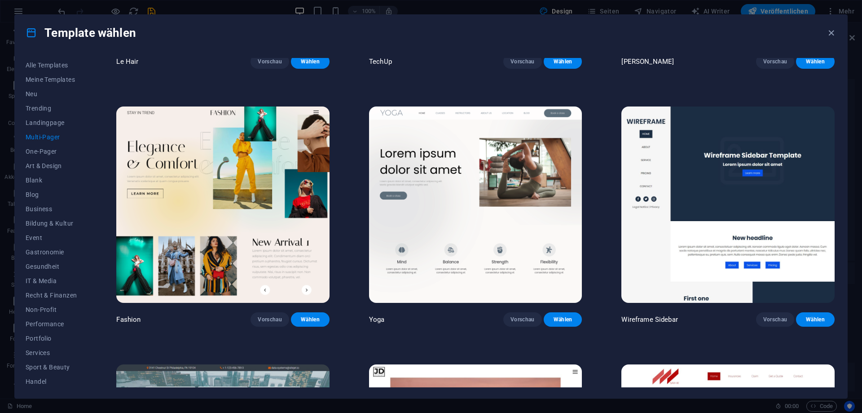
scroll to position [2547, 0]
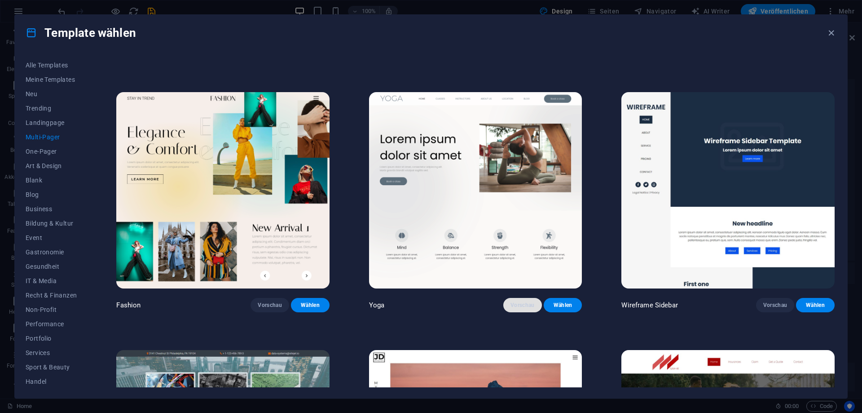
click at [521, 305] on span "Vorschau" at bounding box center [523, 304] width 24 height 7
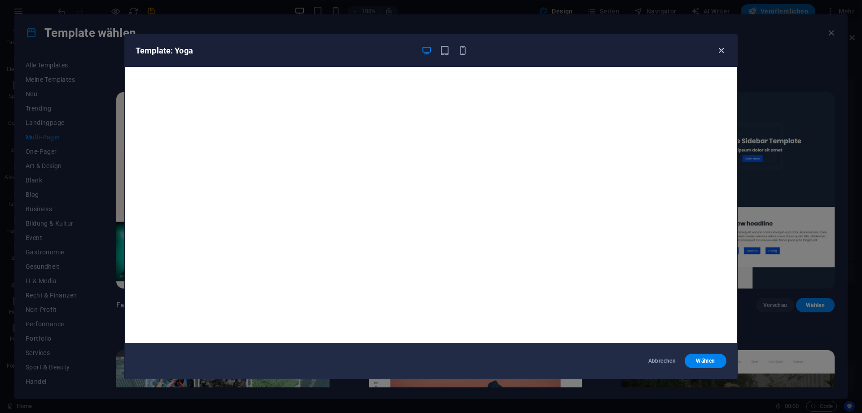
click at [719, 50] on icon "button" at bounding box center [721, 50] width 10 height 10
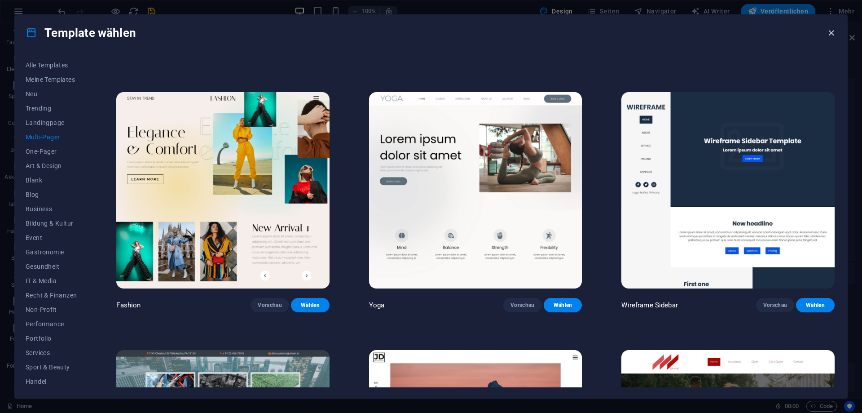
click at [831, 36] on icon "button" at bounding box center [831, 33] width 10 height 10
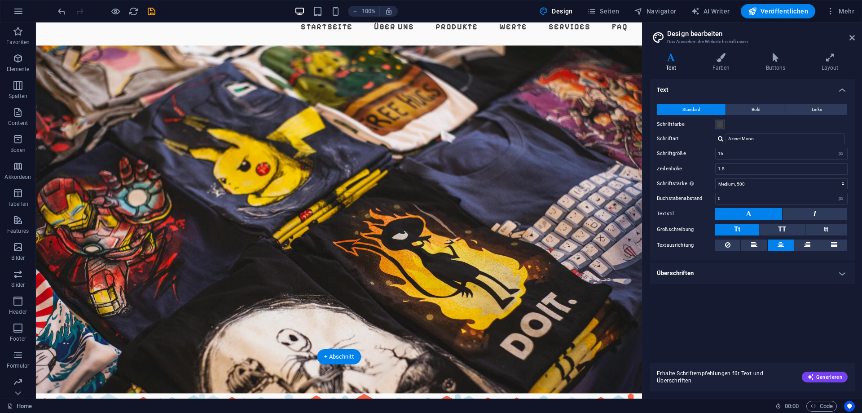
scroll to position [0, 0]
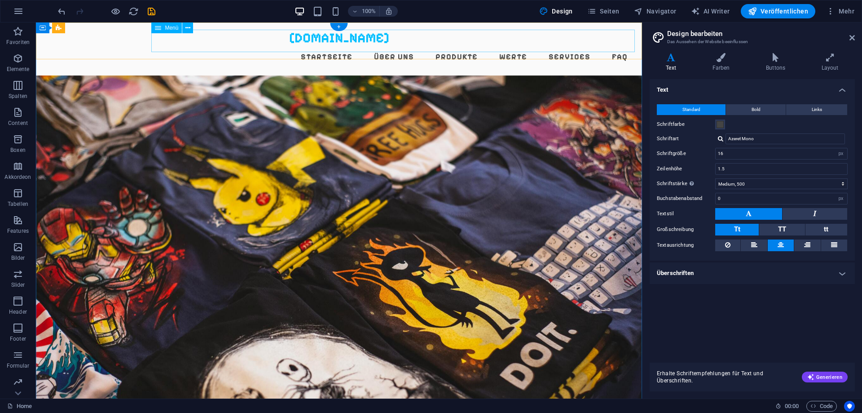
click at [404, 46] on nav "Startseite Über Uns Produkte Werte Services FAQ" at bounding box center [339, 57] width 592 height 22
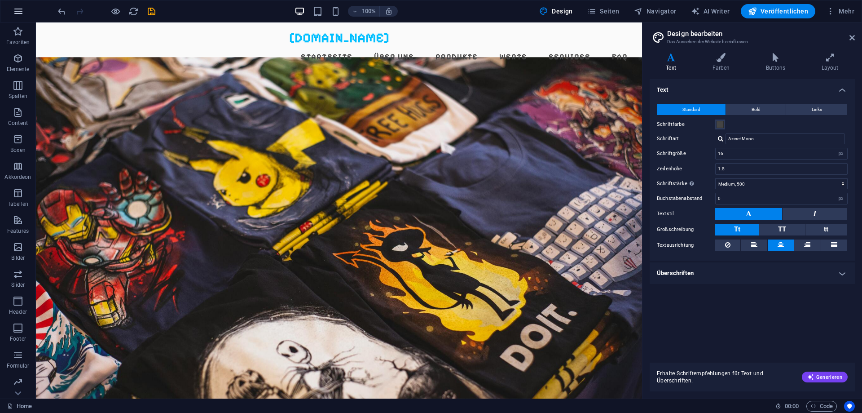
click at [17, 15] on icon "button" at bounding box center [18, 11] width 11 height 11
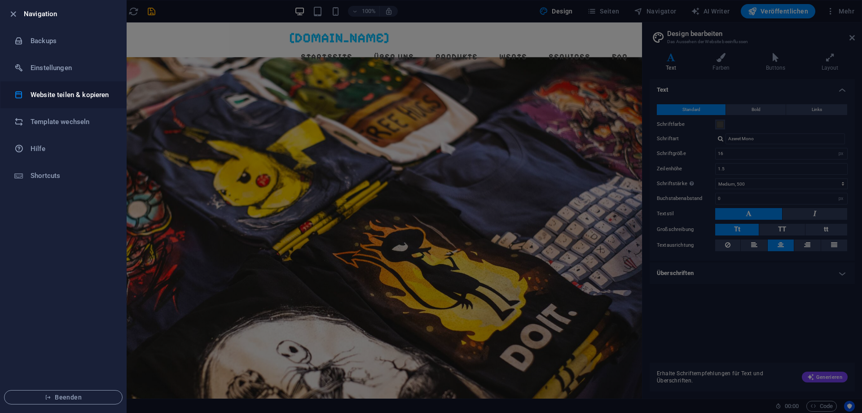
click at [80, 95] on h6 "Website teilen & kopieren" at bounding box center [72, 94] width 83 height 11
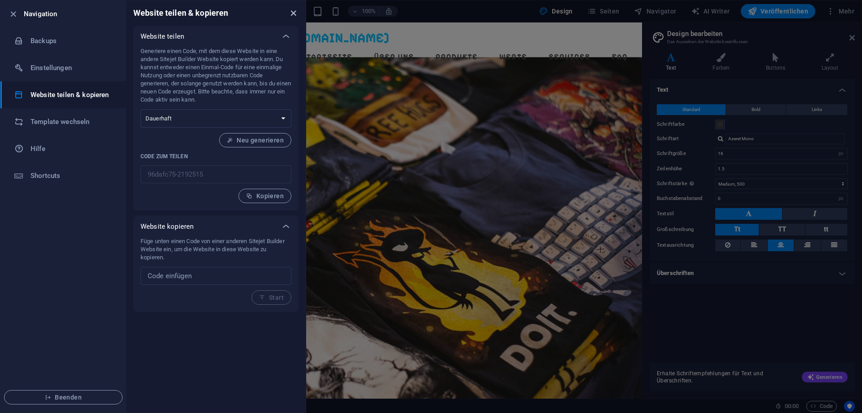
click at [290, 15] on icon "close" at bounding box center [293, 13] width 10 height 10
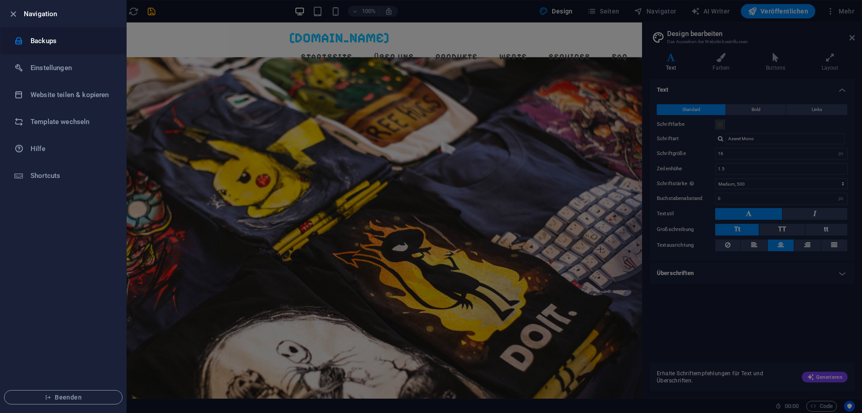
click at [58, 47] on li "Backups" at bounding box center [63, 40] width 126 height 27
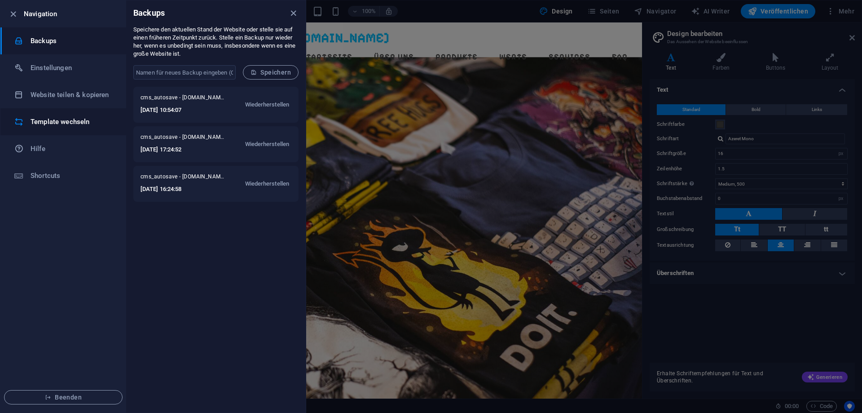
click at [61, 125] on h6 "Template wechseln" at bounding box center [72, 121] width 83 height 11
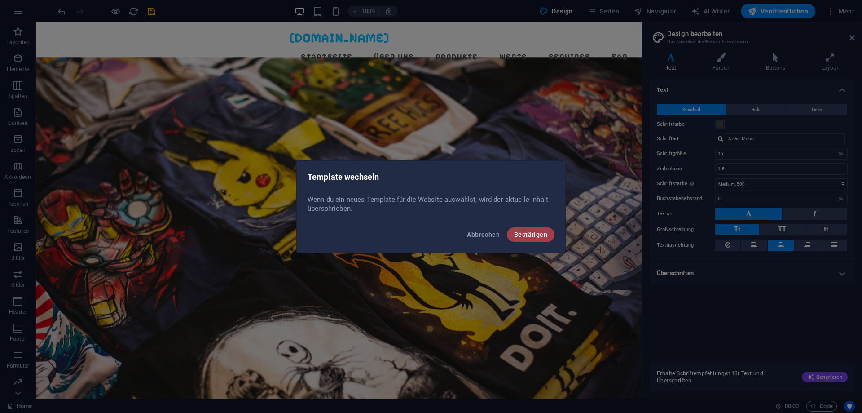
click at [535, 235] on span "Bestätigen" at bounding box center [530, 234] width 33 height 7
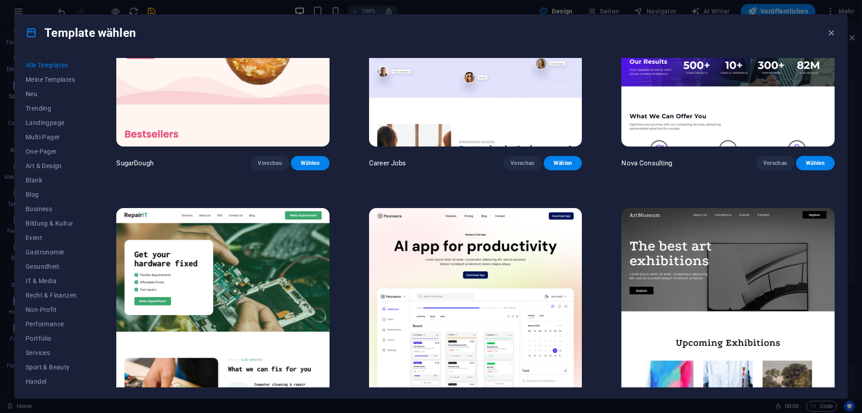
scroll to position [121, 0]
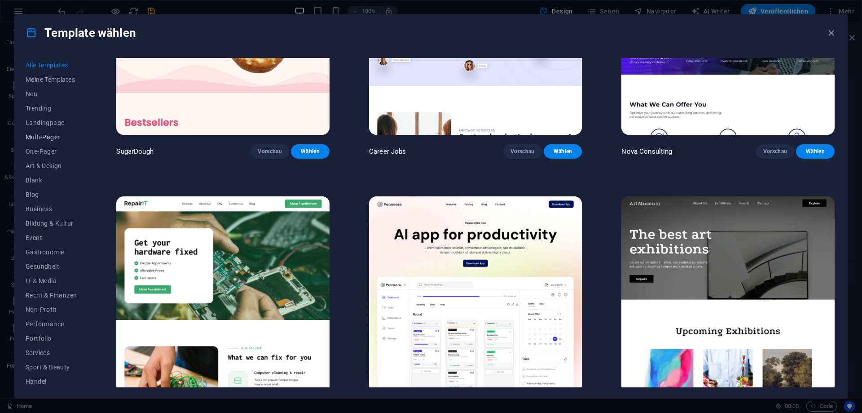
click at [46, 133] on span "Multi-Pager" at bounding box center [51, 136] width 51 height 7
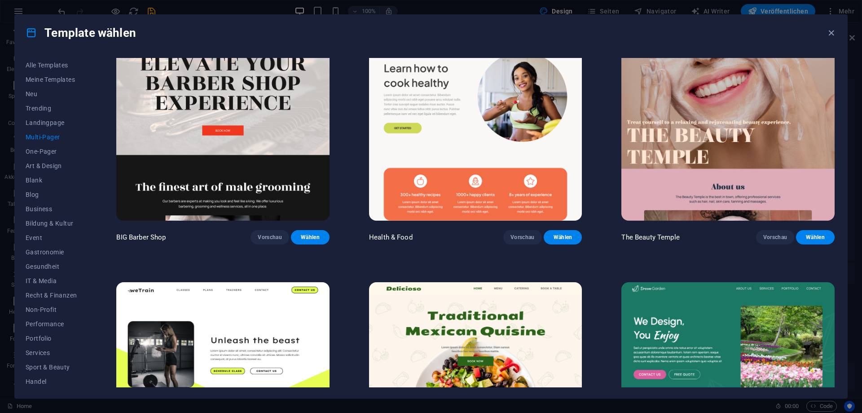
scroll to position [809, 0]
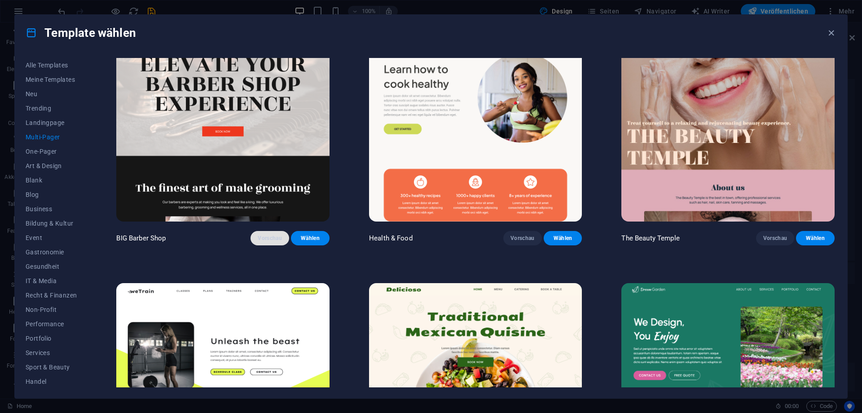
click at [273, 238] on span "Vorschau" at bounding box center [270, 237] width 24 height 7
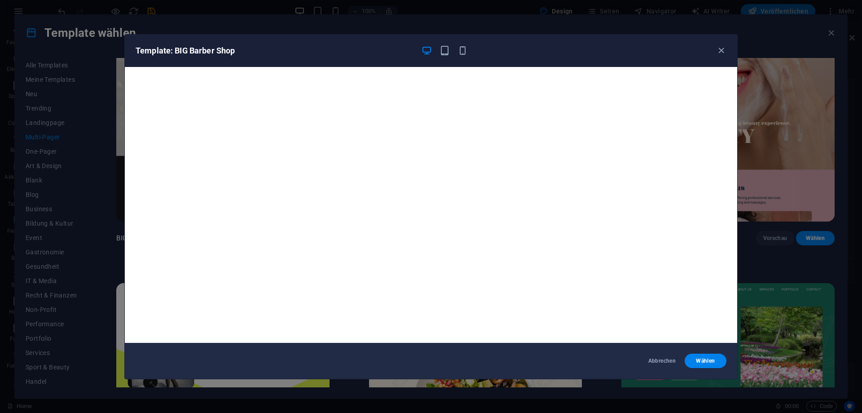
click at [723, 44] on div "Template: BIG Barber Shop" at bounding box center [431, 51] width 613 height 32
click at [721, 49] on icon "button" at bounding box center [721, 50] width 10 height 10
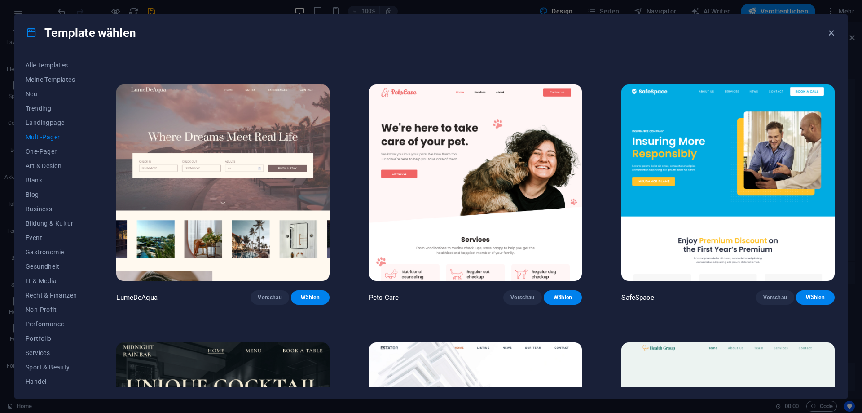
scroll to position [1253, 0]
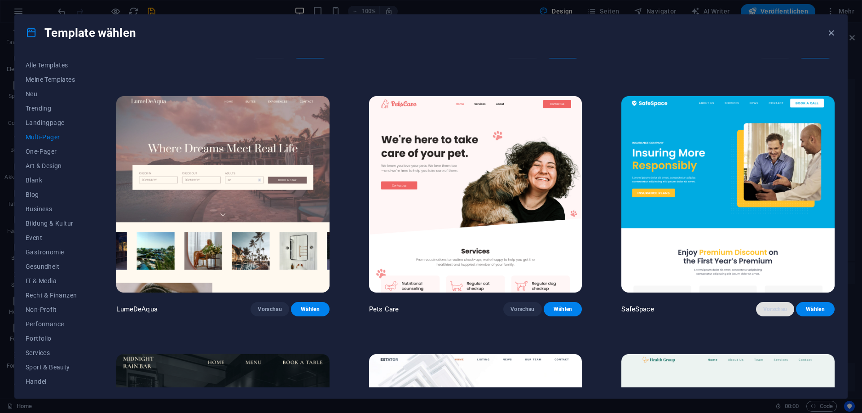
click at [785, 316] on button "Vorschau" at bounding box center [775, 309] width 39 height 14
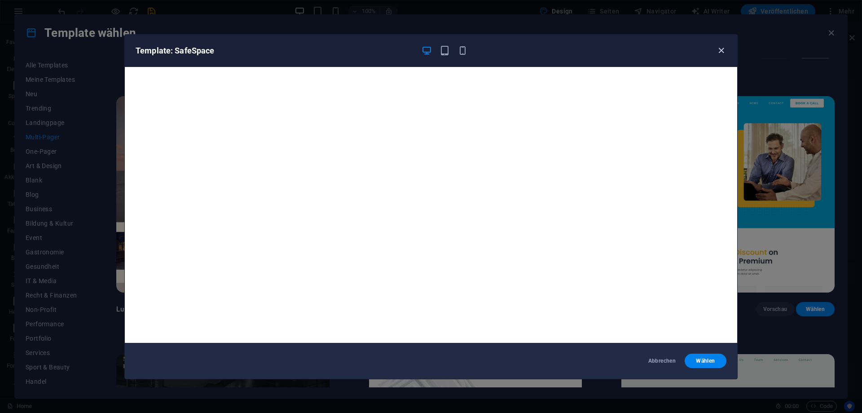
click at [720, 50] on icon "button" at bounding box center [721, 50] width 10 height 10
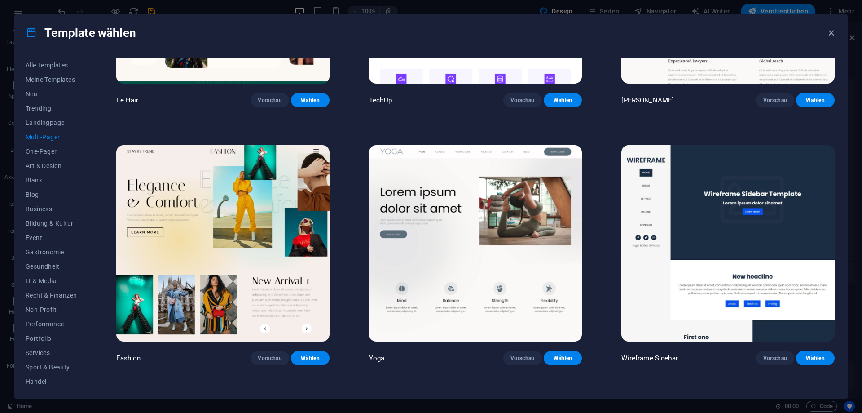
scroll to position [2506, 0]
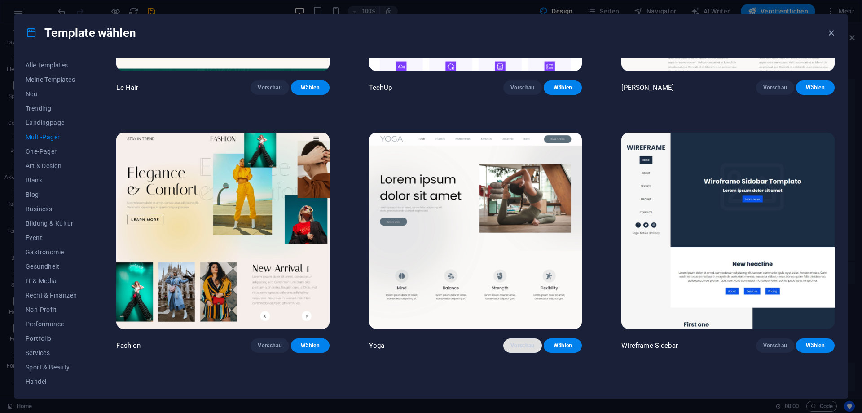
click at [516, 345] on span "Vorschau" at bounding box center [523, 345] width 24 height 7
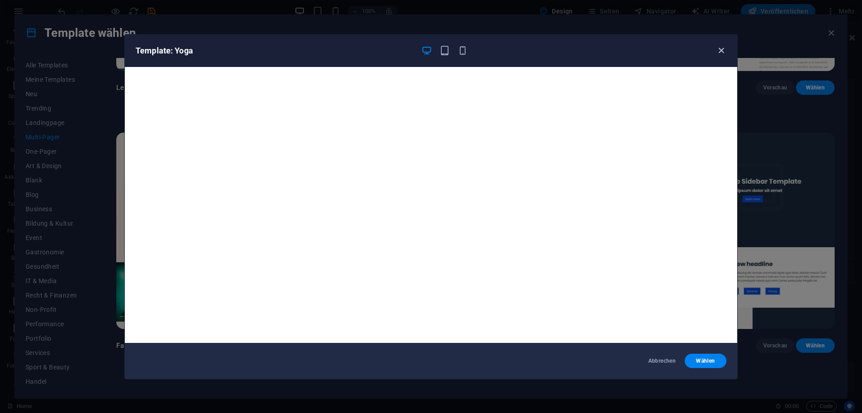
click at [725, 51] on icon "button" at bounding box center [721, 50] width 10 height 10
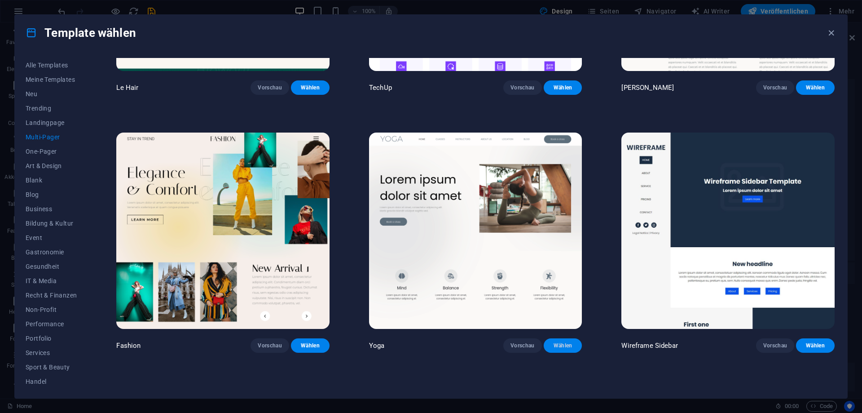
click at [564, 349] on span "Wählen" at bounding box center [563, 345] width 24 height 7
checkbox input "false"
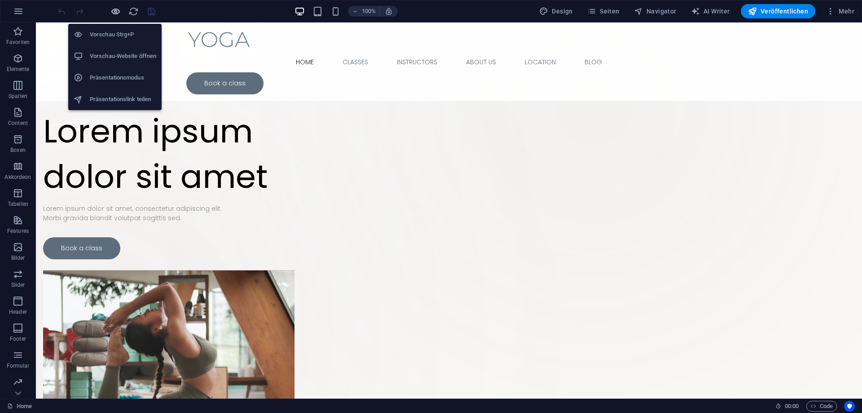
click at [119, 9] on icon "button" at bounding box center [115, 11] width 10 height 10
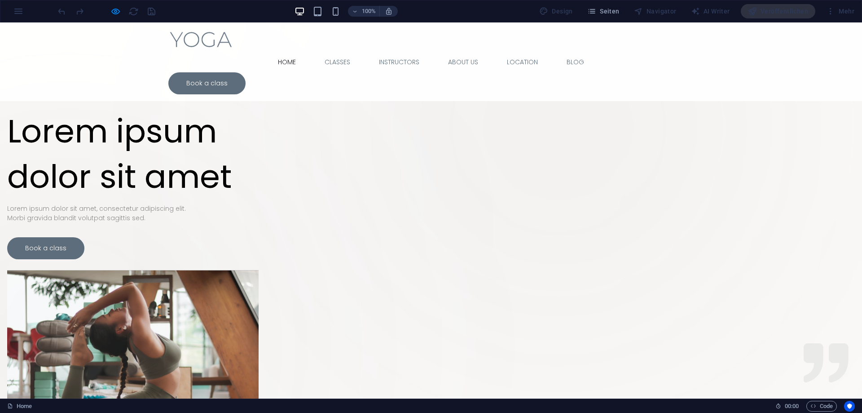
drag, startPoint x: 494, startPoint y: 40, endPoint x: 543, endPoint y: 40, distance: 49.4
click at [543, 52] on ul "Home Classes Instructors About Us Location Blog" at bounding box center [431, 62] width 526 height 21
click at [534, 53] on header "Home Classes Instructors About Us Location Blog Book a class Menu" at bounding box center [431, 61] width 539 height 79
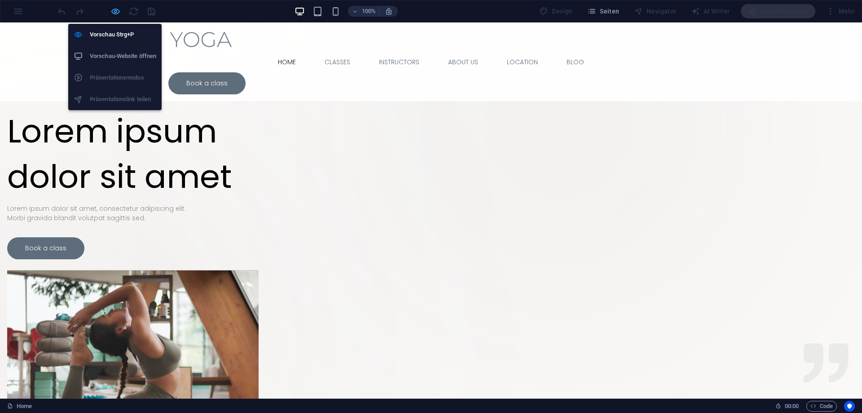
click at [115, 12] on icon "button" at bounding box center [115, 11] width 10 height 10
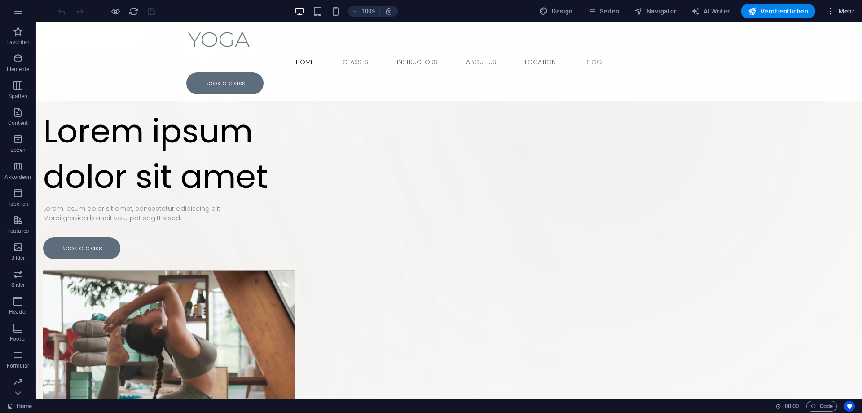
click at [847, 14] on span "Mehr" at bounding box center [840, 11] width 28 height 9
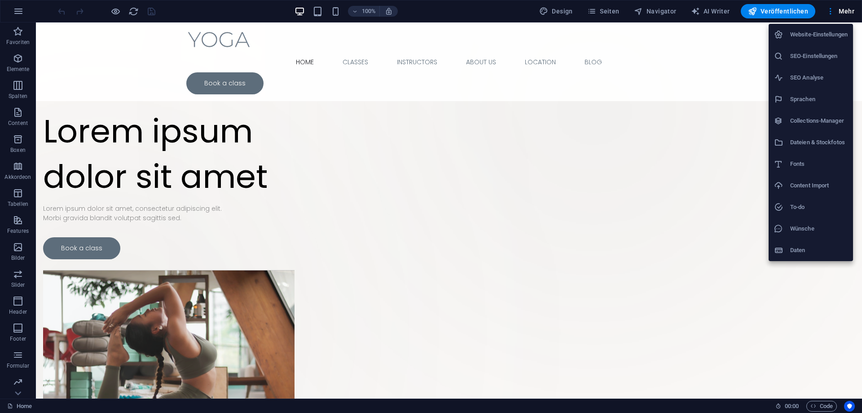
click at [828, 246] on h6 "Daten" at bounding box center [819, 250] width 57 height 11
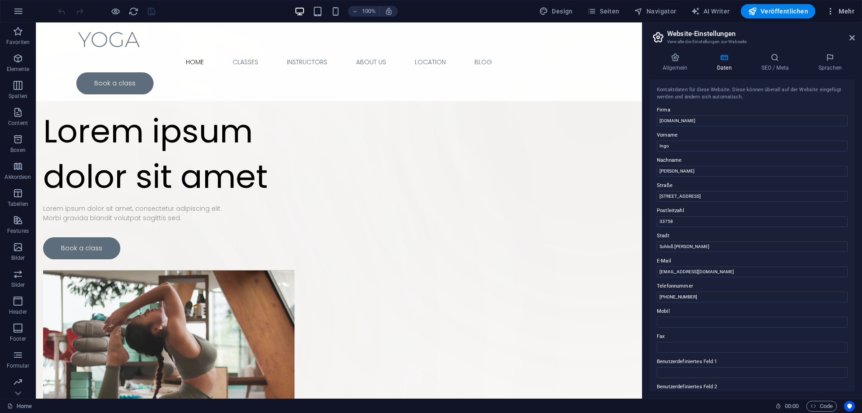
click at [845, 14] on span "Mehr" at bounding box center [840, 11] width 28 height 9
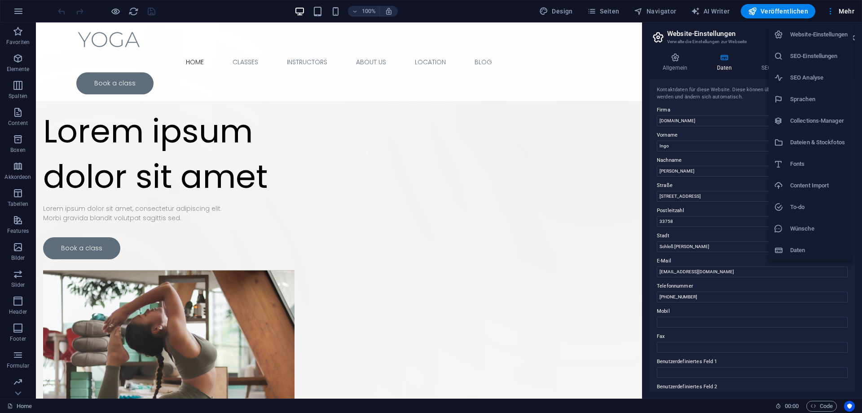
click at [813, 165] on h6 "Fonts" at bounding box center [819, 164] width 57 height 11
select select "popularity"
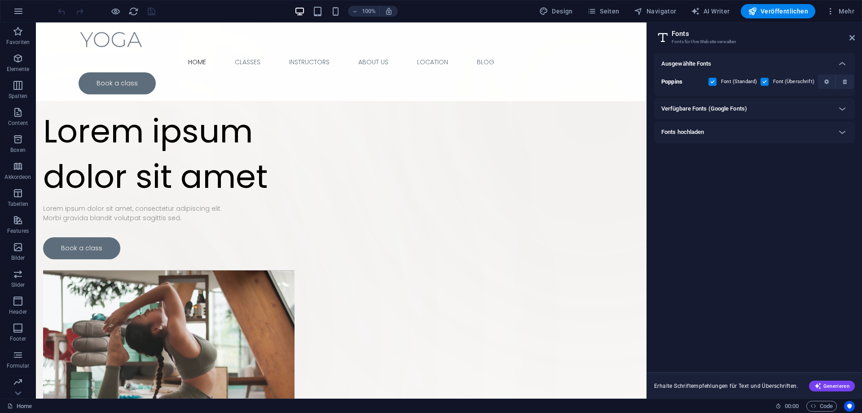
click at [733, 108] on h6 "Verfügbare Fonts (Google Fonts)" at bounding box center [705, 108] width 86 height 11
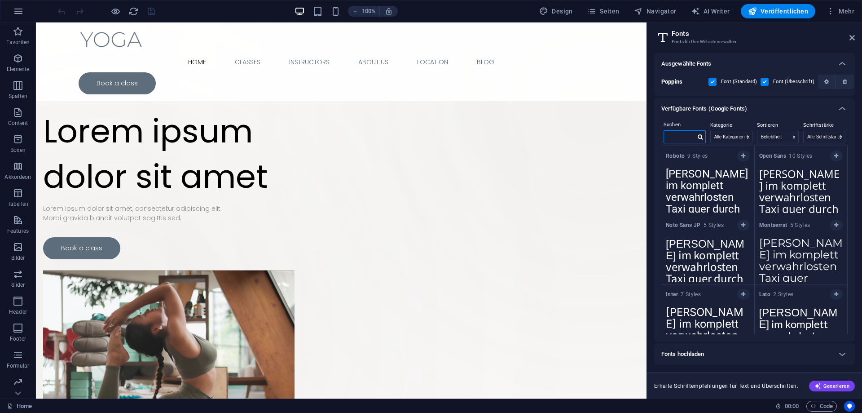
click at [685, 141] on input "text" at bounding box center [679, 137] width 31 height 12
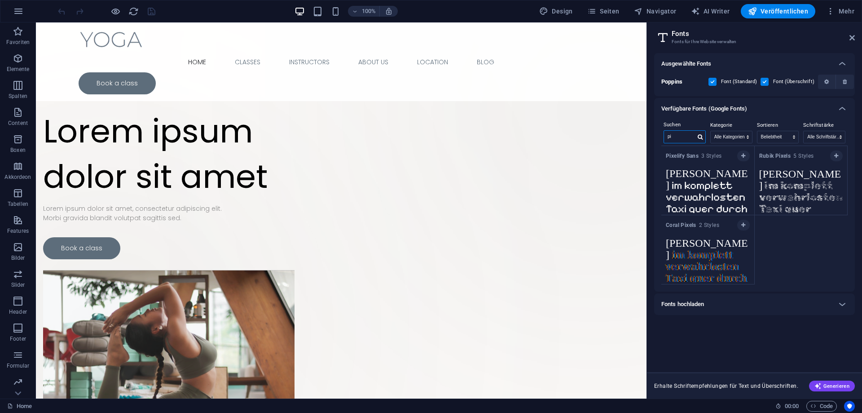
type input "p"
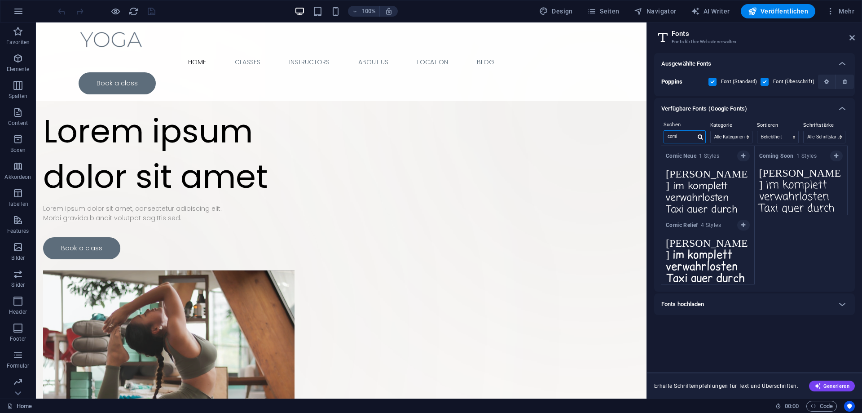
type input "comic"
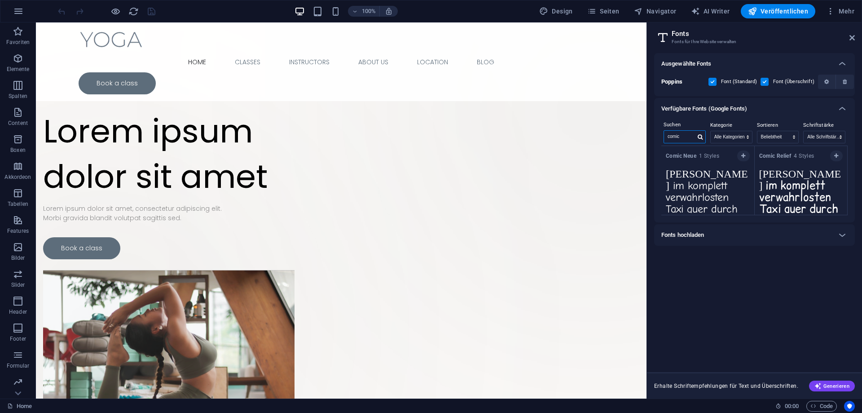
drag, startPoint x: 686, startPoint y: 136, endPoint x: 653, endPoint y: 139, distance: 33.4
click at [664, 139] on input "comic" at bounding box center [679, 137] width 31 height 12
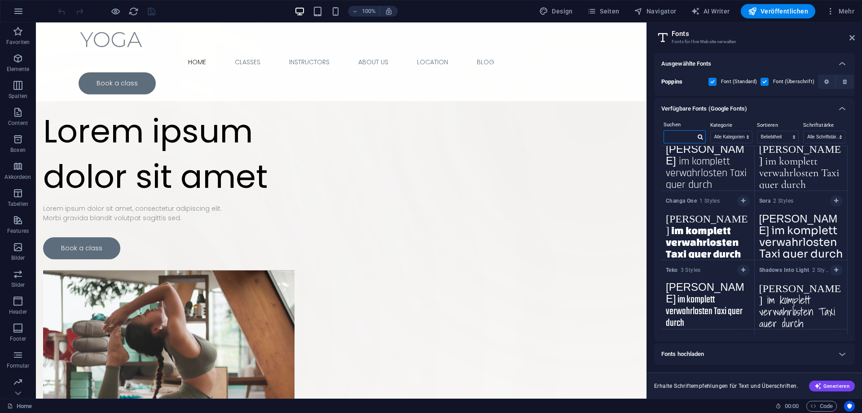
scroll to position [3701, 0]
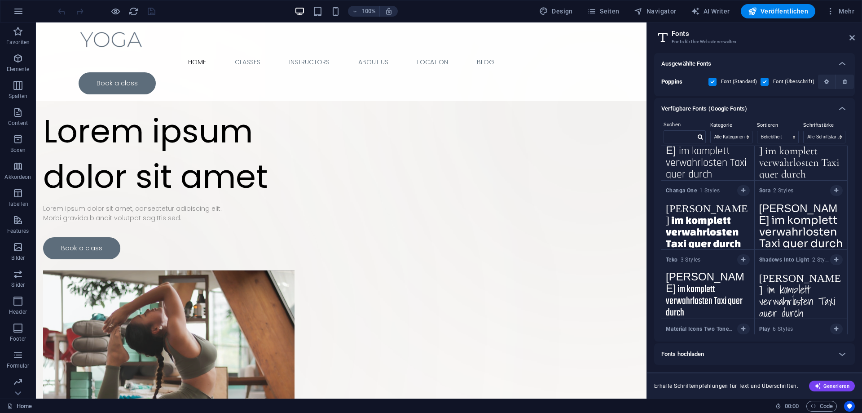
click at [689, 222] on textarea "[PERSON_NAME] im komplett verwahrlosten Taxi quer durch [GEOGRAPHIC_DATA]" at bounding box center [708, 222] width 93 height 49
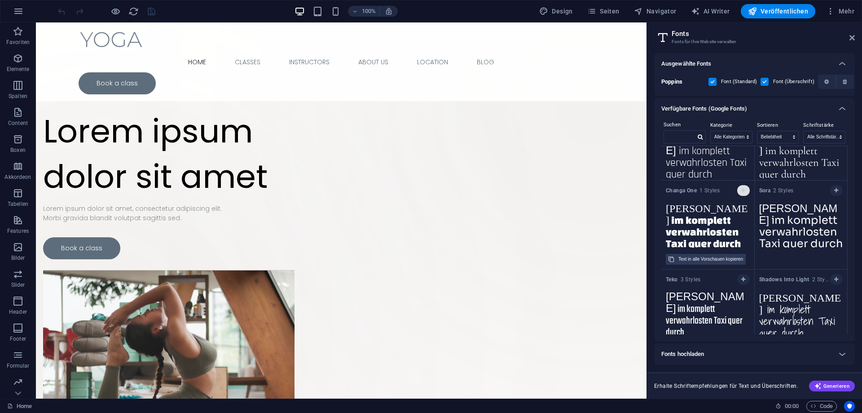
click at [742, 190] on icon "button" at bounding box center [744, 190] width 4 height 5
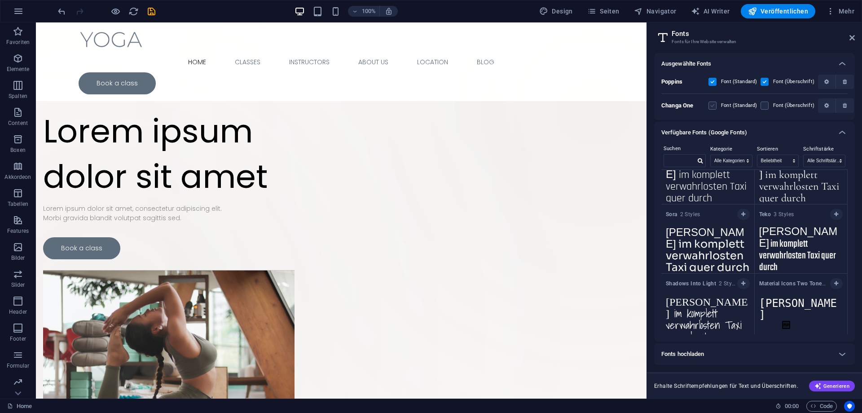
click at [711, 104] on label at bounding box center [713, 106] width 8 height 8
click at [0, 0] on One "checkbox" at bounding box center [0, 0] width 0 height 0
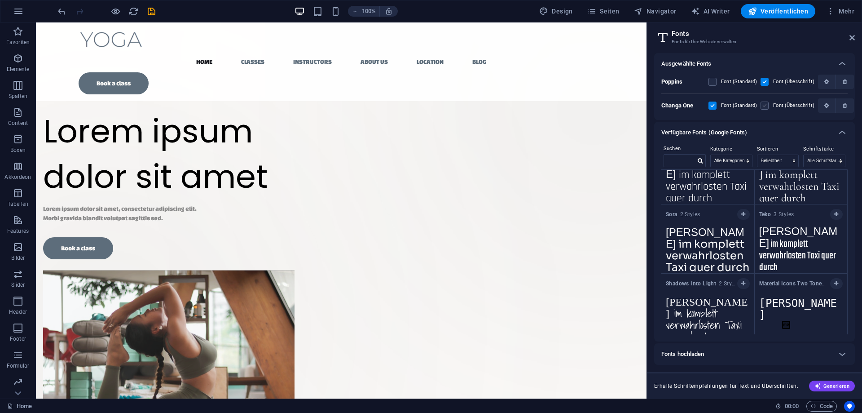
click at [764, 107] on label at bounding box center [765, 106] width 8 height 8
click at [0, 0] on One "checkbox" at bounding box center [0, 0] width 0 height 0
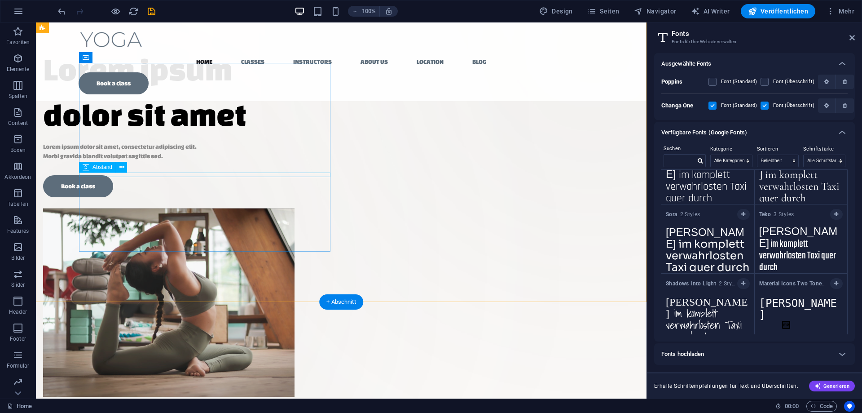
scroll to position [46, 0]
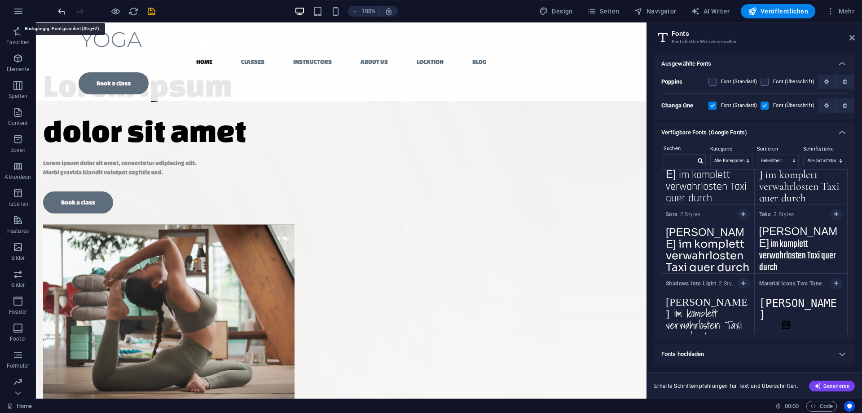
click at [61, 8] on icon "undo" at bounding box center [62, 11] width 10 height 10
click at [62, 14] on icon "undo" at bounding box center [62, 11] width 10 height 10
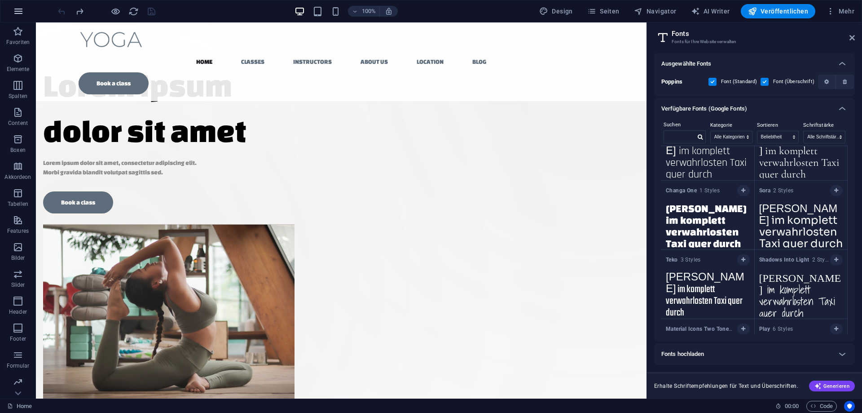
click at [22, 8] on icon "button" at bounding box center [18, 11] width 11 height 11
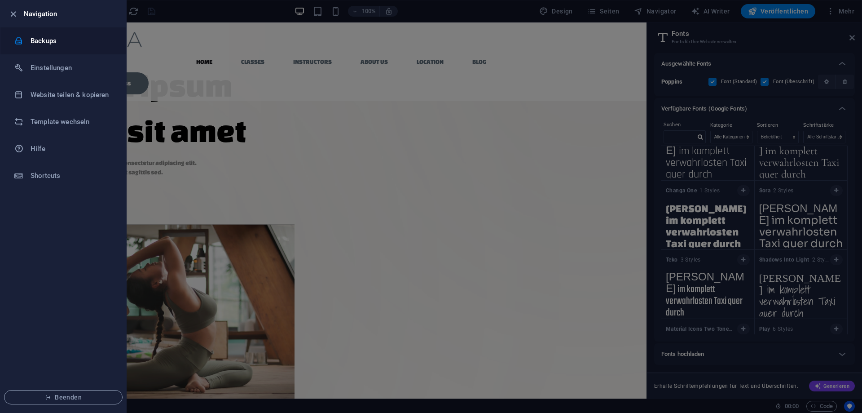
click at [47, 40] on h6 "Backups" at bounding box center [72, 40] width 83 height 11
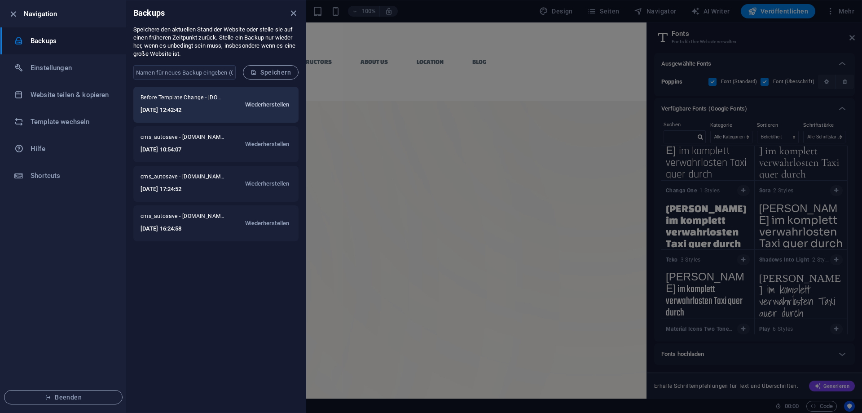
click at [263, 105] on span "Wiederherstellen" at bounding box center [267, 104] width 44 height 11
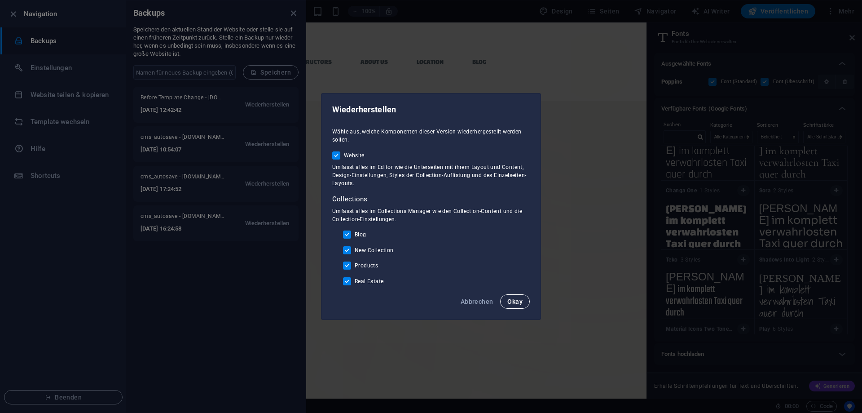
click at [523, 305] on button "Okay" at bounding box center [515, 301] width 30 height 14
checkbox input "false"
